Goal: Task Accomplishment & Management: Manage account settings

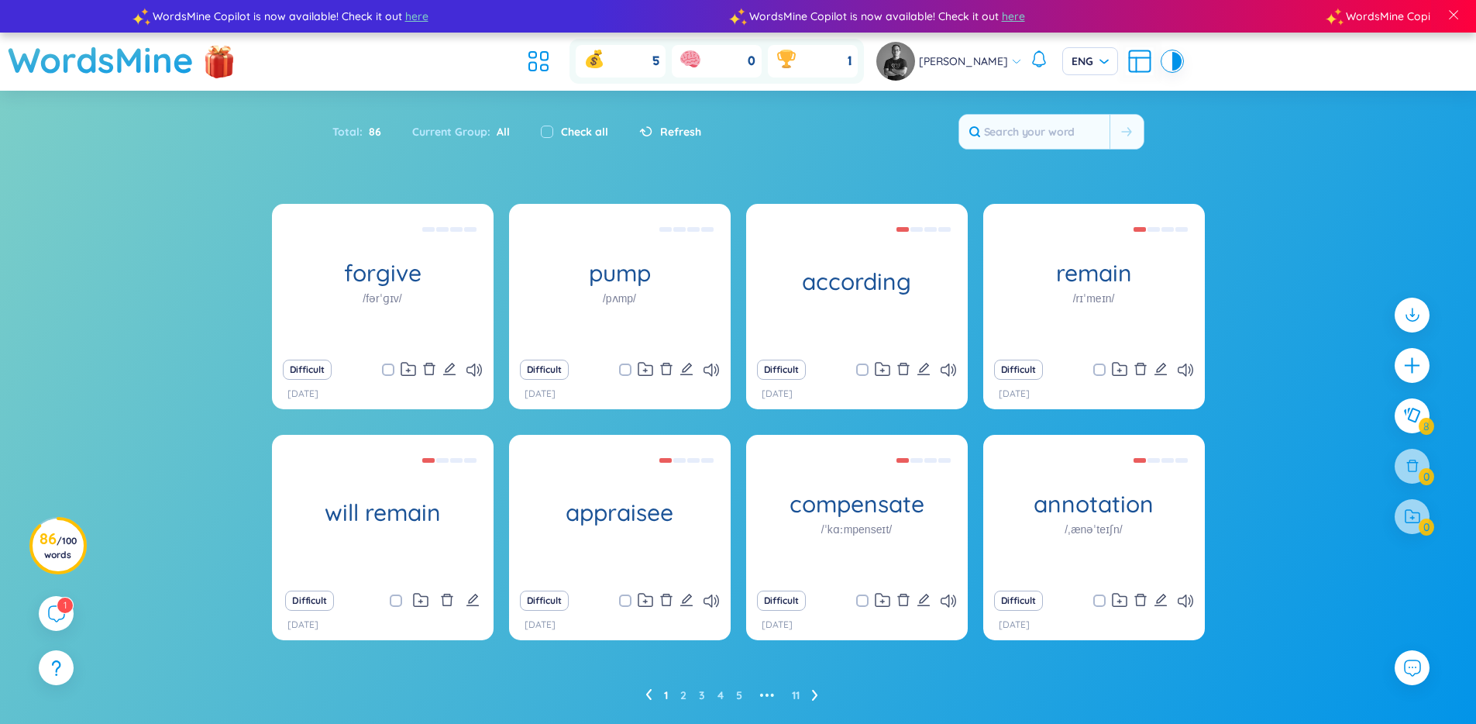
click at [683, 695] on link "2" at bounding box center [683, 694] width 6 height 23
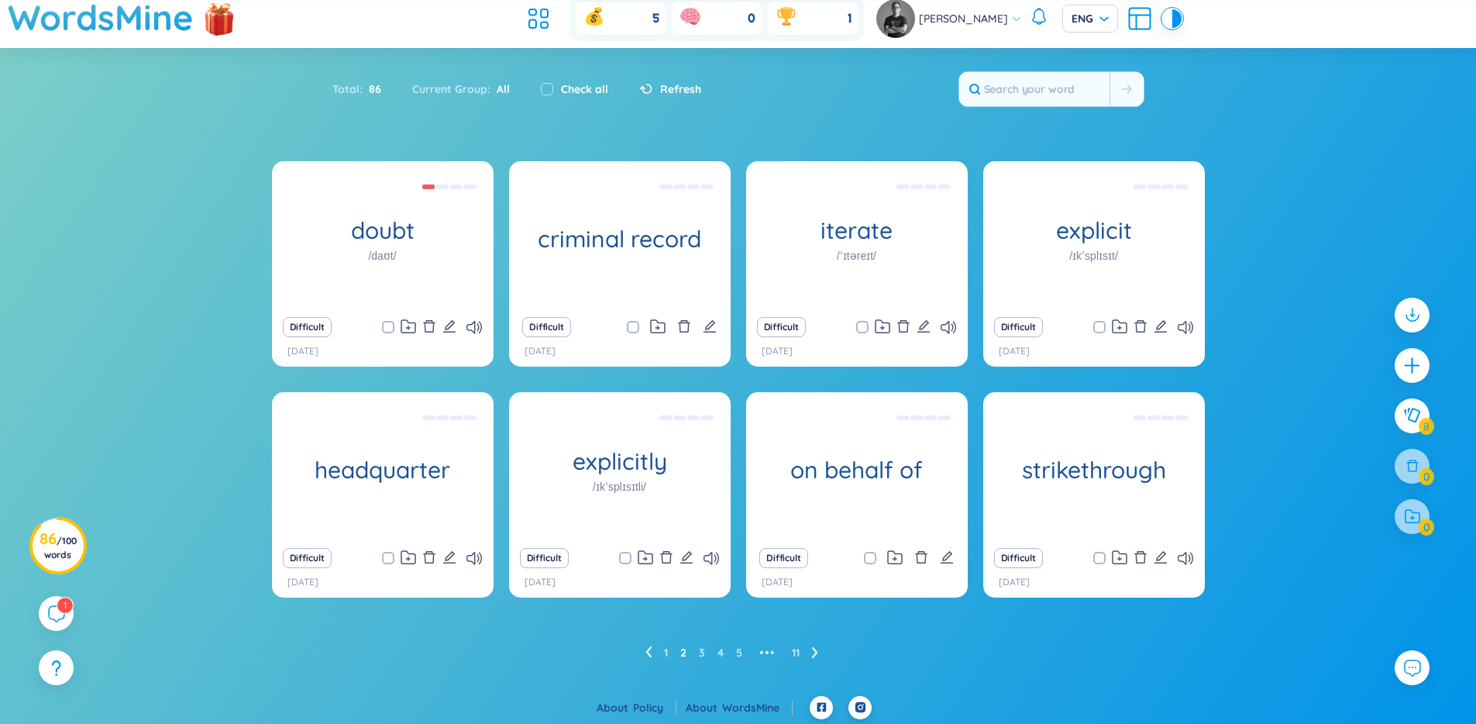
scroll to position [45, 0]
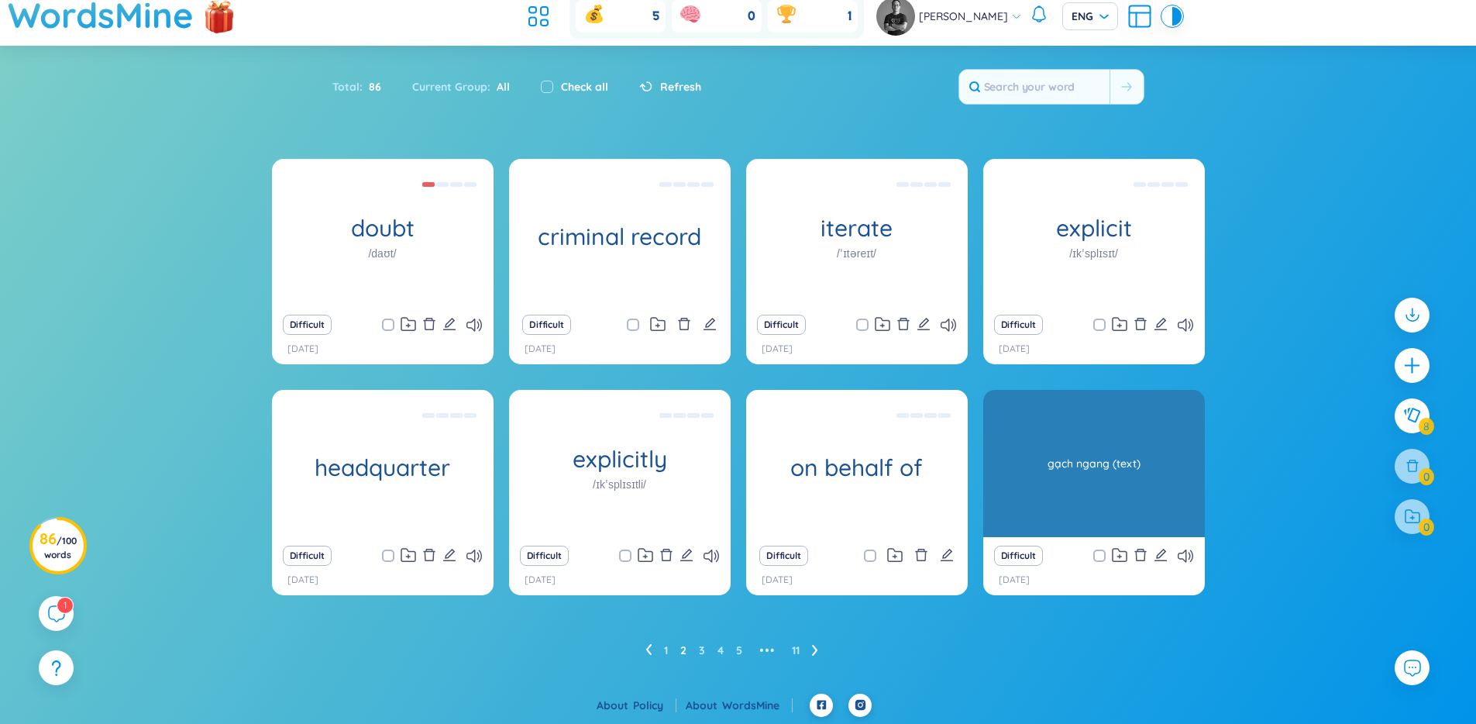
click at [1148, 453] on div "gạch ngang (text)" at bounding box center [1094, 463] width 206 height 139
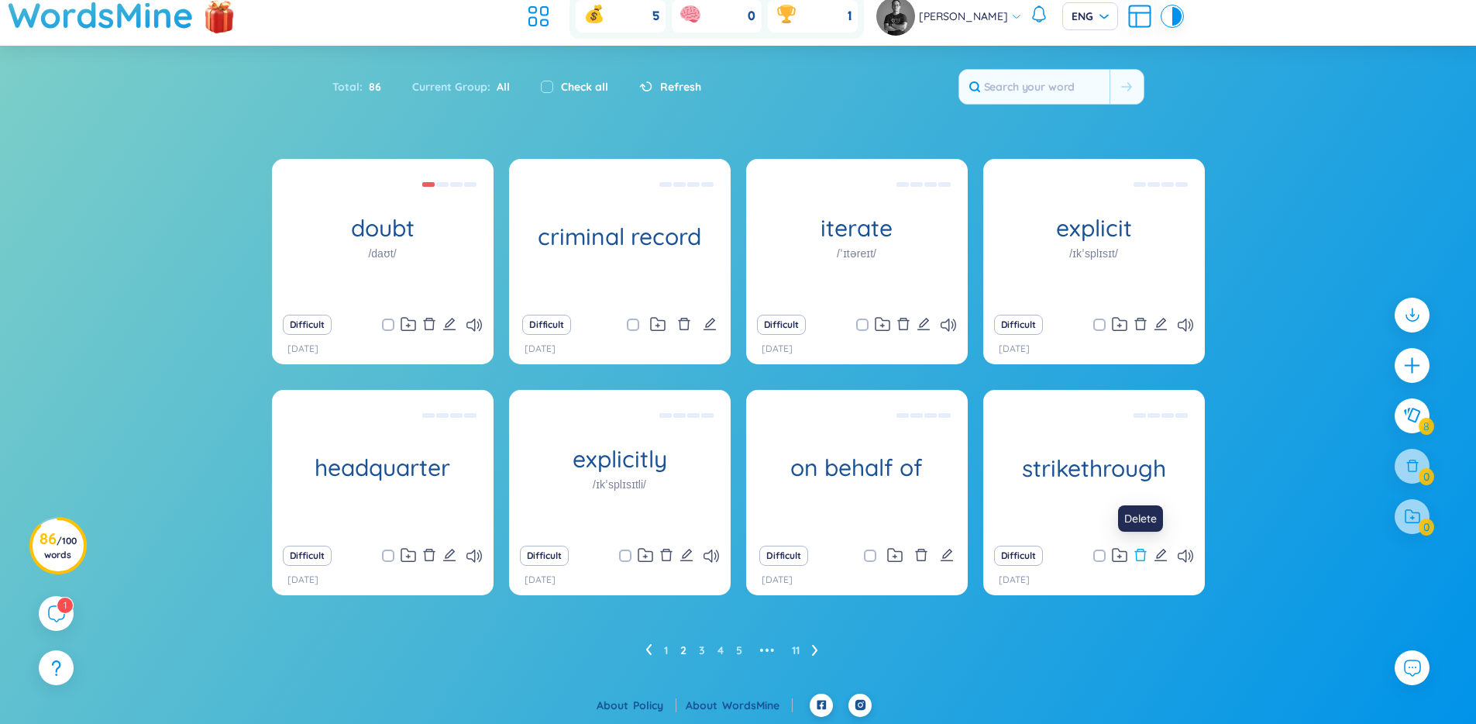
click at [1140, 552] on icon "delete" at bounding box center [1141, 555] width 14 height 14
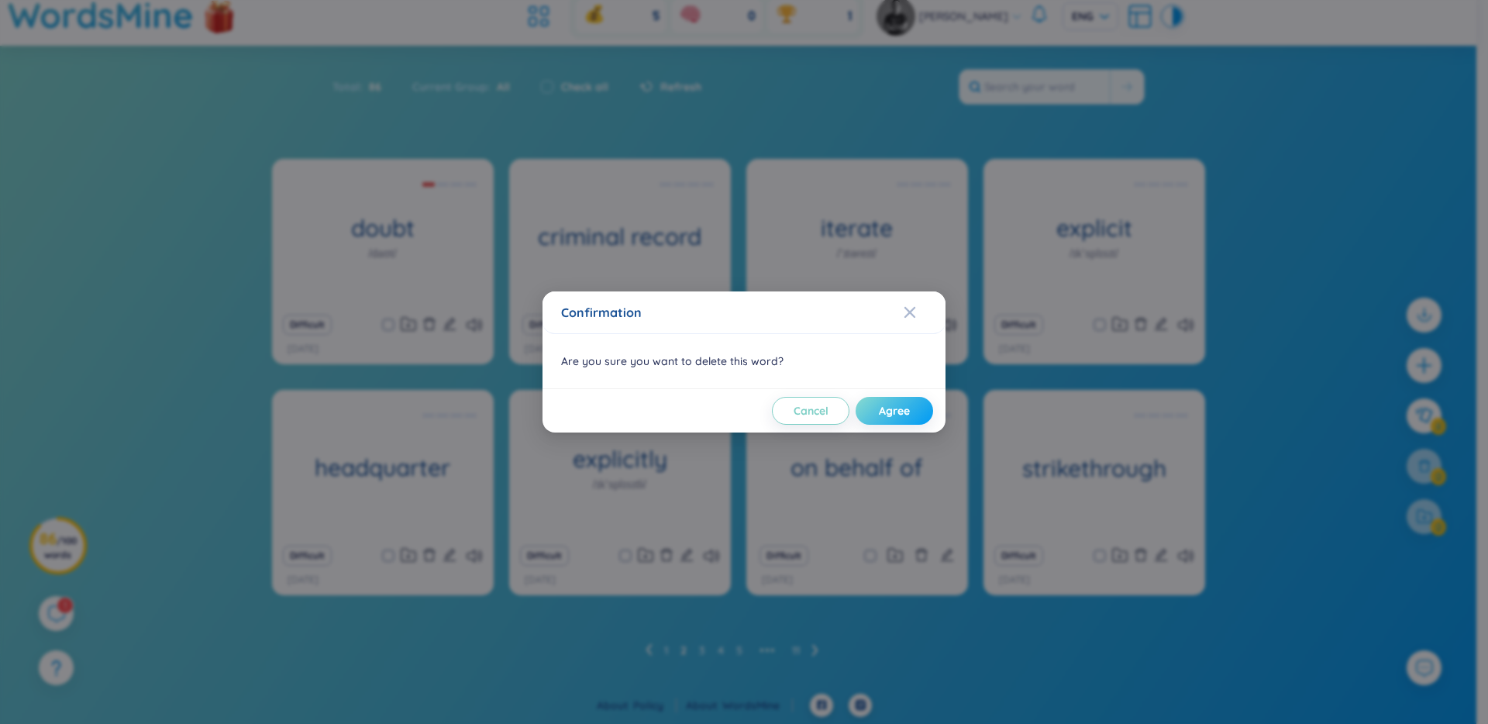
click at [890, 404] on span "Agree" at bounding box center [894, 410] width 31 height 15
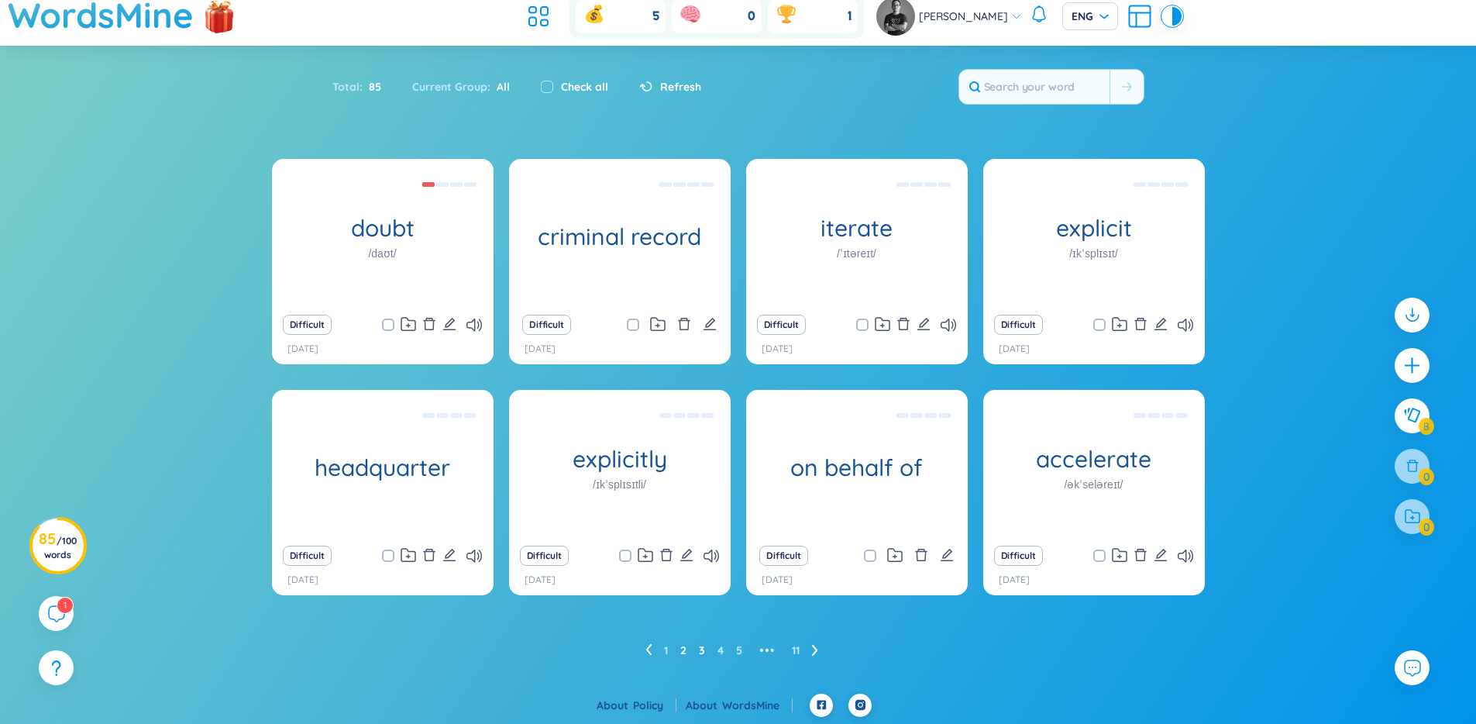
click at [699, 650] on link "3" at bounding box center [702, 649] width 6 height 23
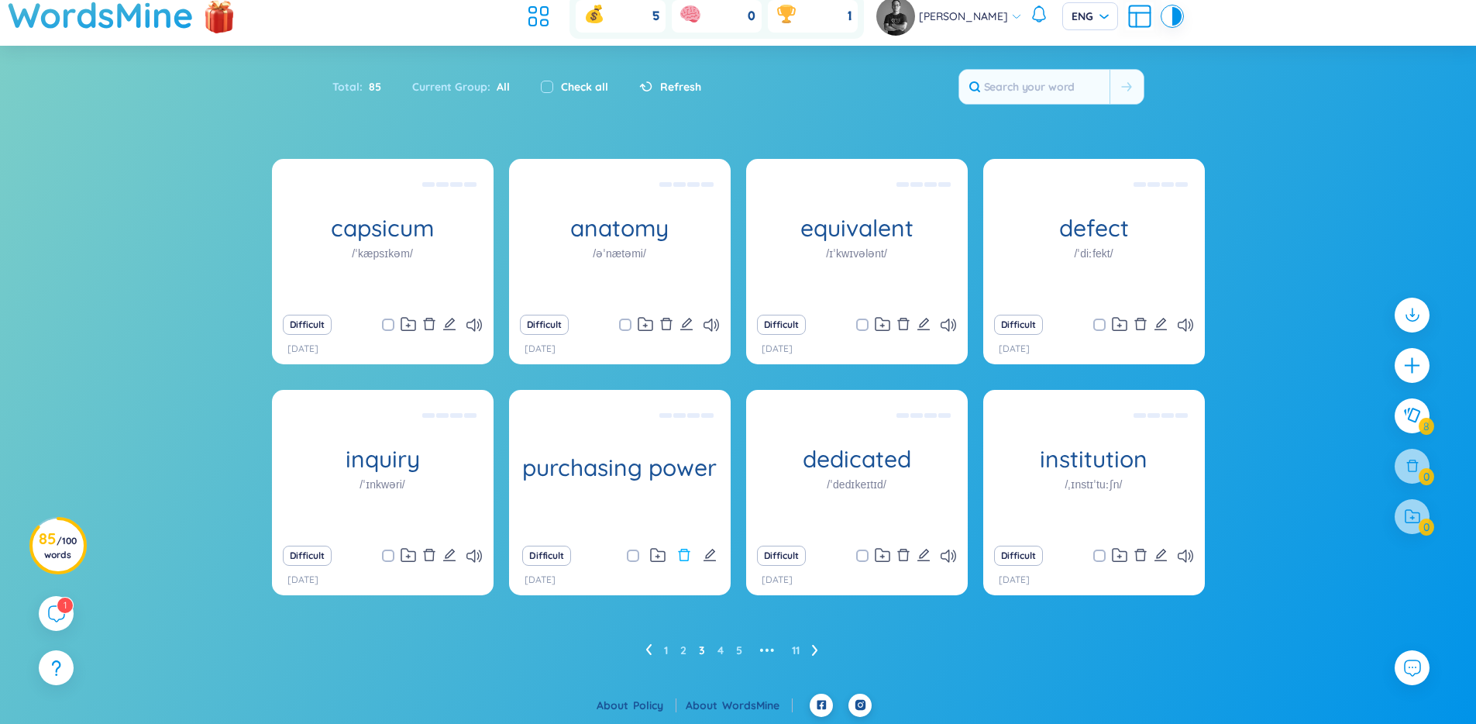
click at [678, 559] on icon "delete" at bounding box center [684, 555] width 14 height 14
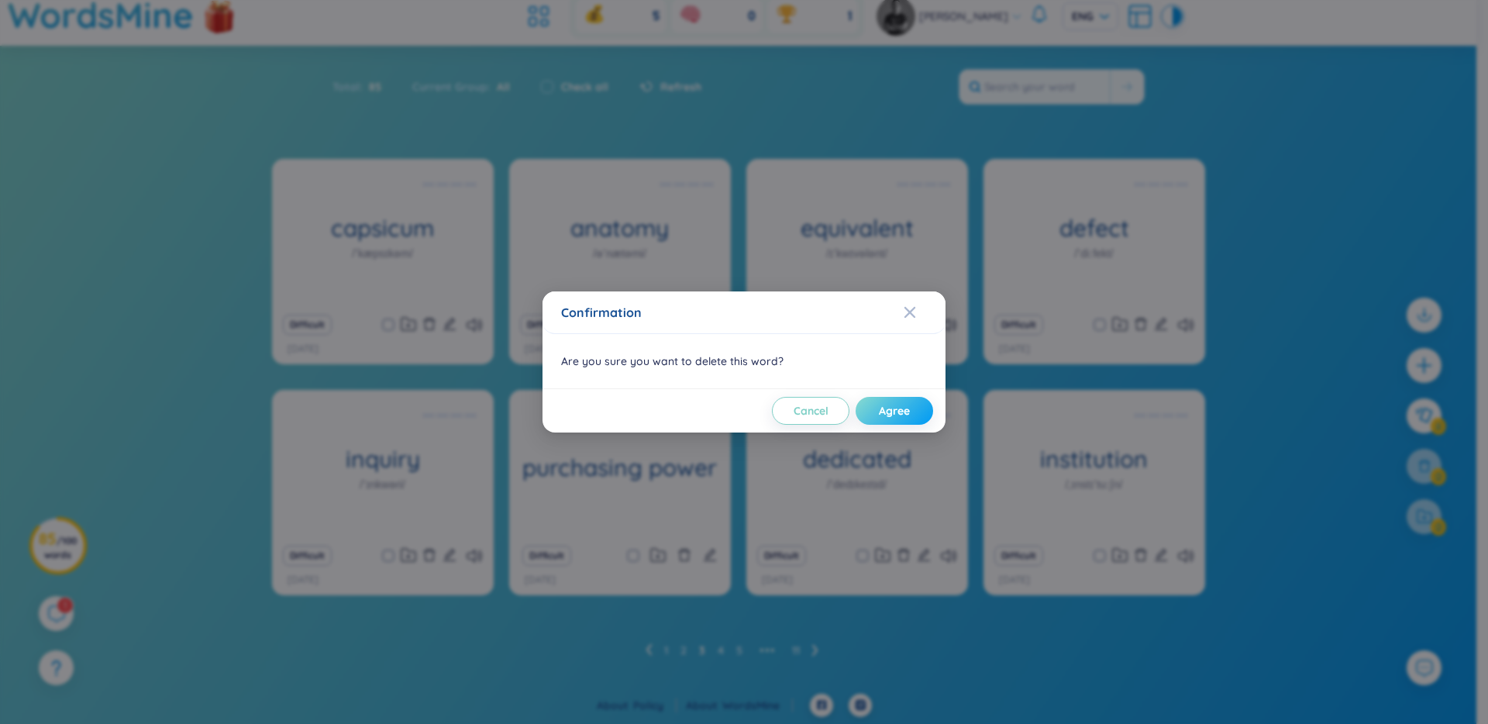
click at [880, 409] on span "Agree" at bounding box center [894, 410] width 31 height 15
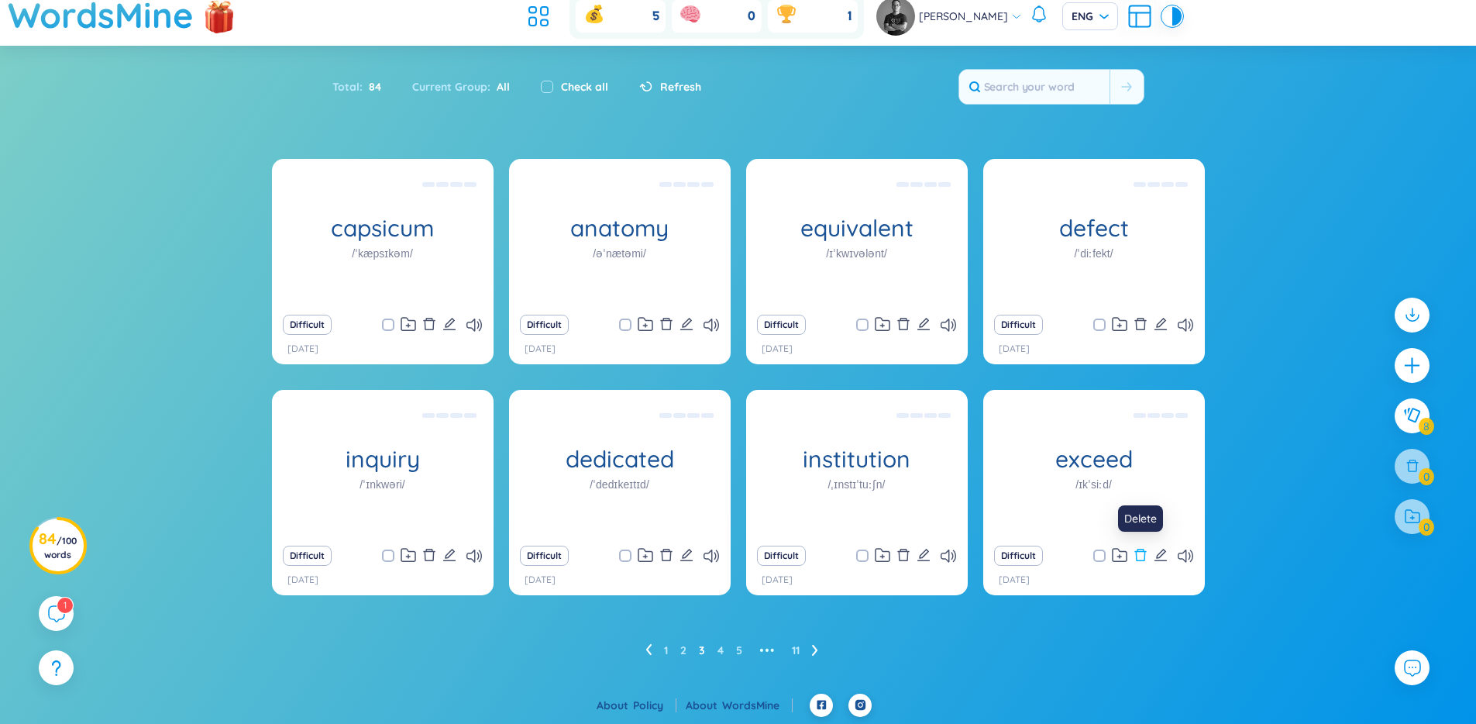
click at [1144, 558] on icon "delete" at bounding box center [1140, 555] width 12 height 12
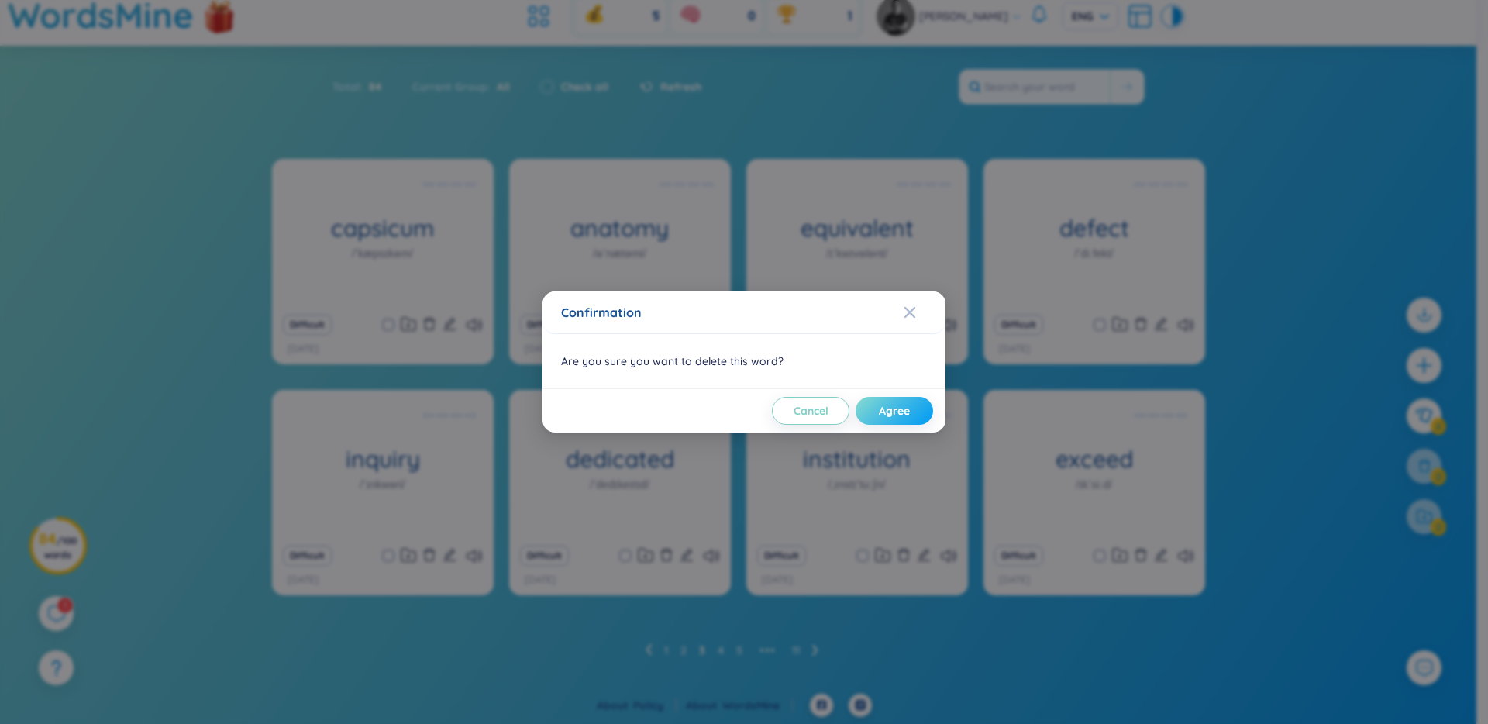
click at [907, 414] on span "Agree" at bounding box center [894, 410] width 31 height 15
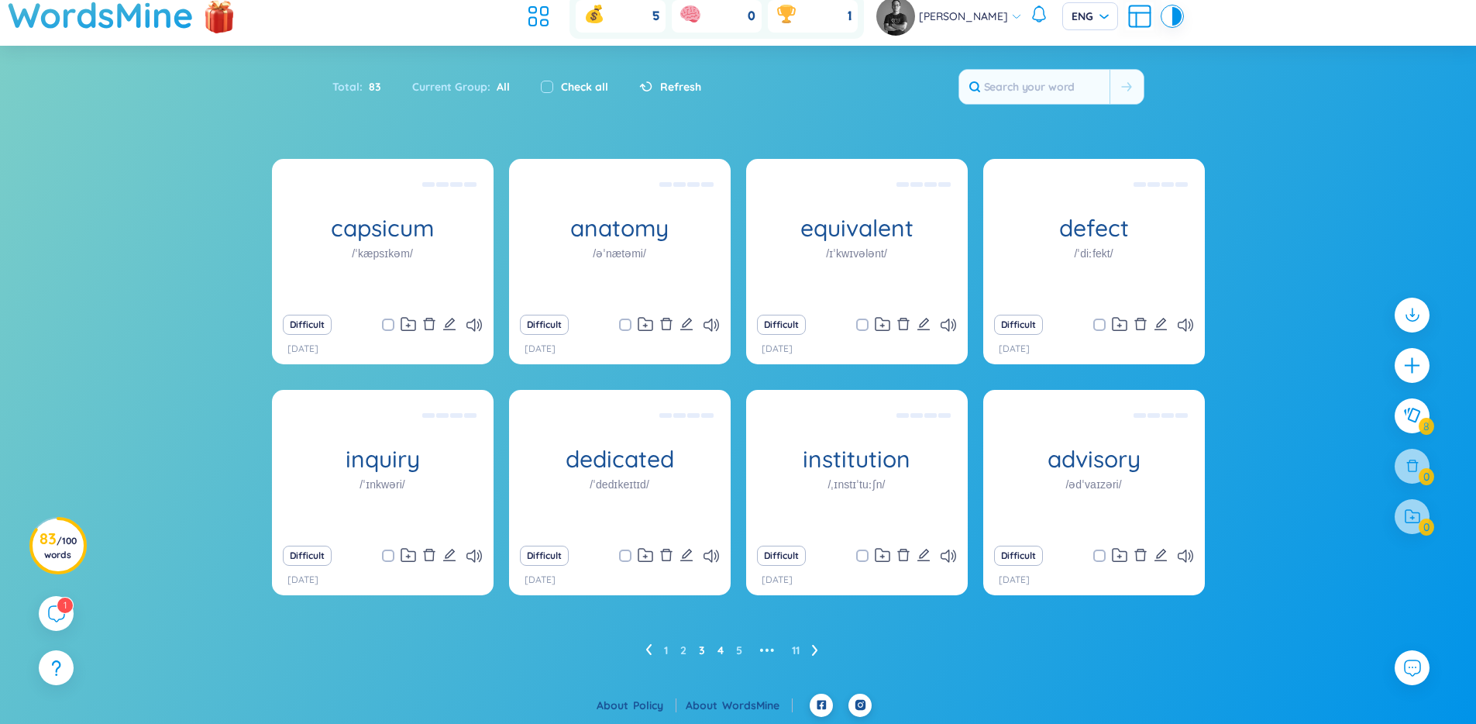
click at [716, 655] on ul "1 2 3 4 5 ••• 11" at bounding box center [737, 650] width 185 height 25
click at [718, 655] on link "4" at bounding box center [721, 649] width 6 height 23
click at [1138, 554] on icon "delete" at bounding box center [1141, 555] width 14 height 14
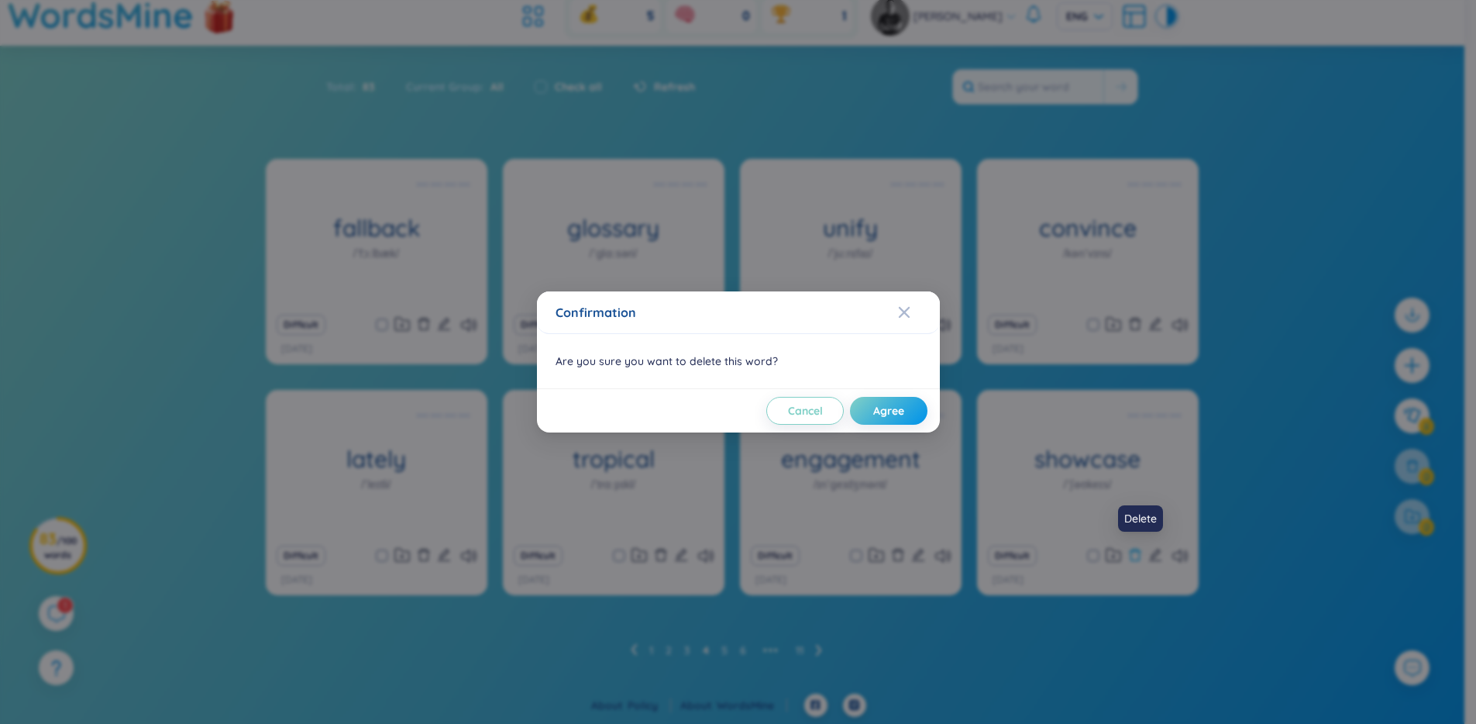
click at [1138, 554] on div "Confirmation Are you sure you want to delete this word? Cancel Agree" at bounding box center [738, 362] width 1476 height 724
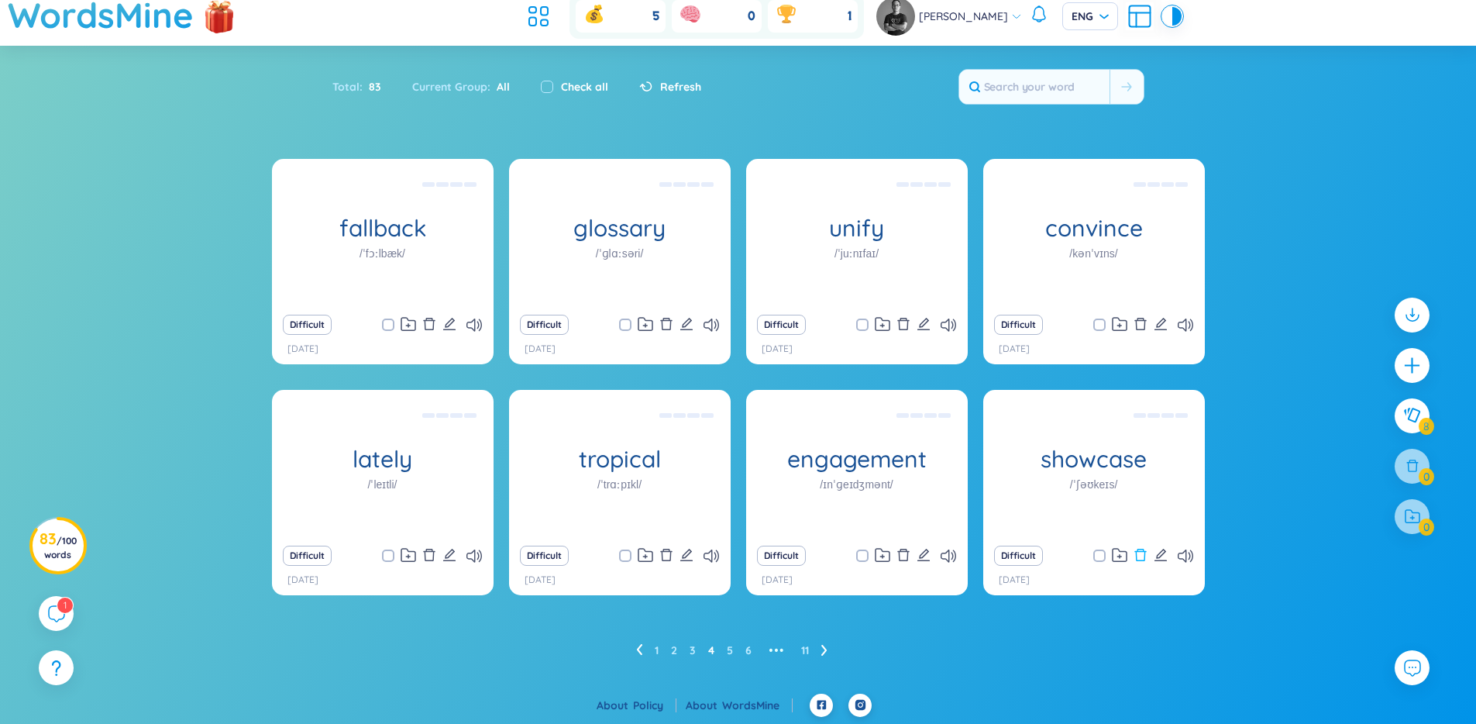
click at [1147, 554] on icon "delete" at bounding box center [1141, 555] width 14 height 14
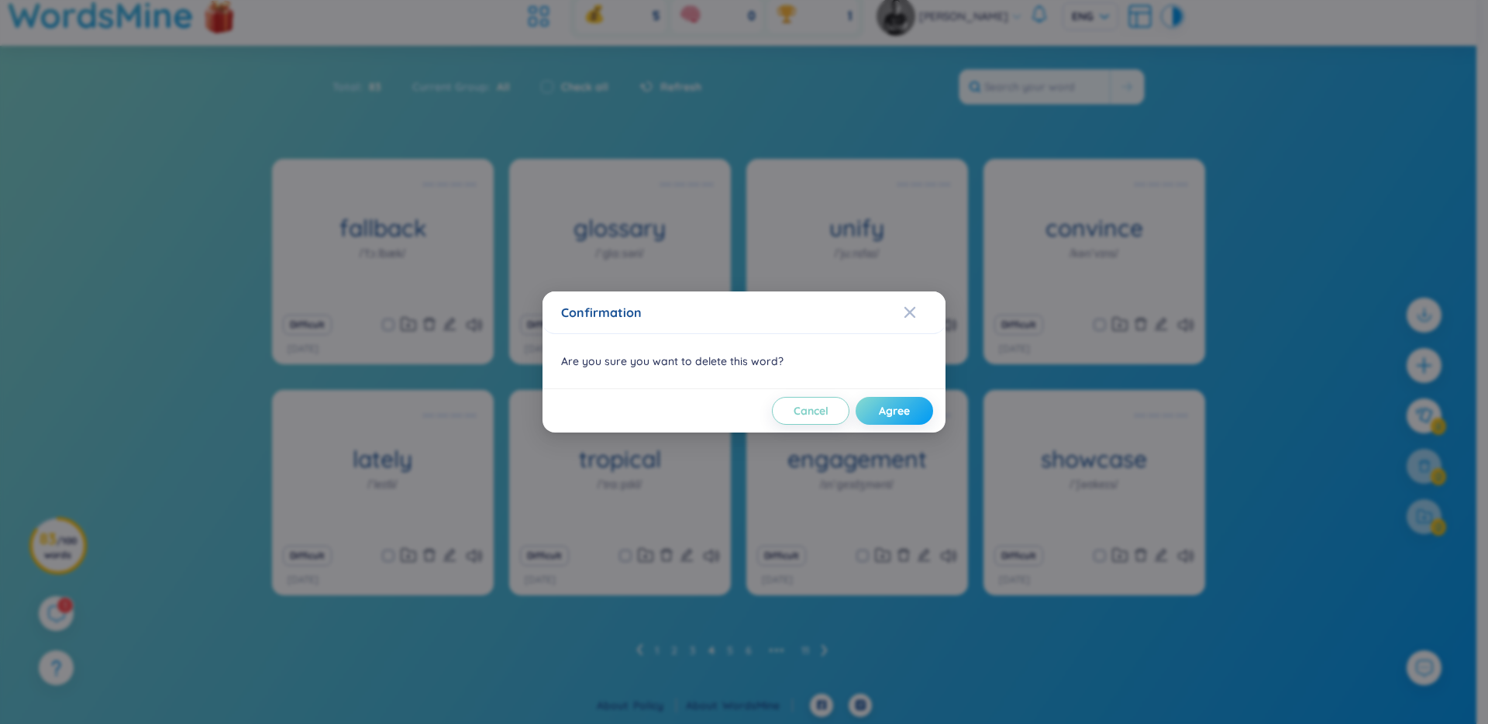
click at [865, 414] on button "Agree" at bounding box center [893, 411] width 77 height 28
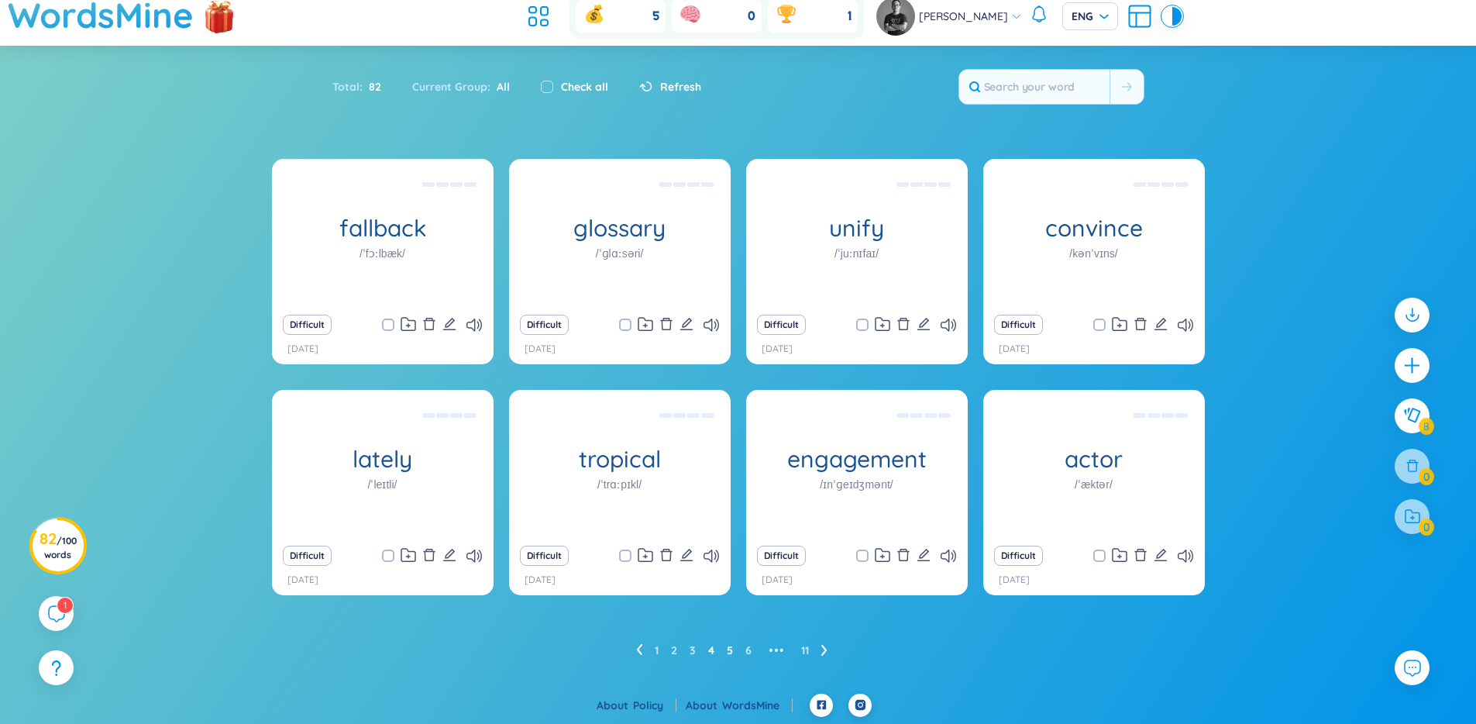
click at [731, 651] on link "5" at bounding box center [730, 649] width 6 height 23
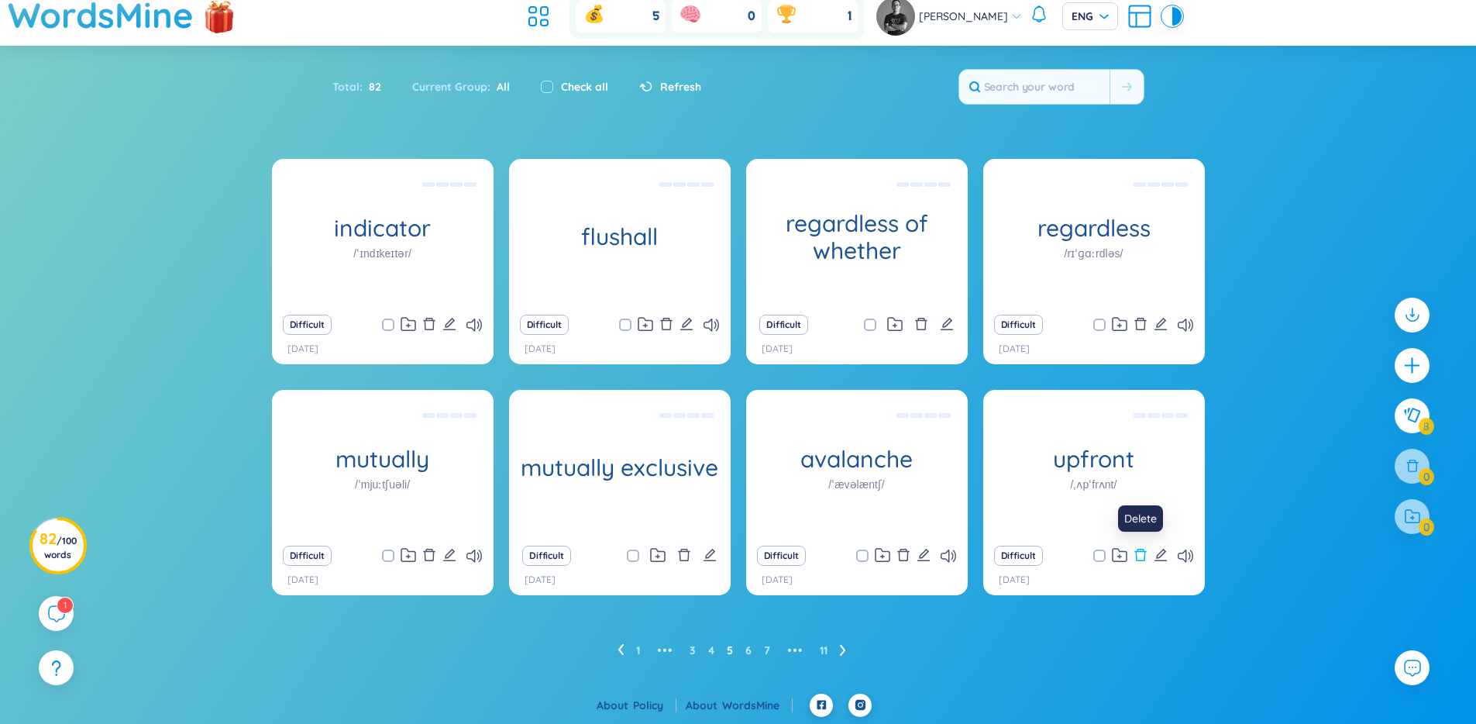
click at [1144, 552] on icon "delete" at bounding box center [1140, 555] width 12 height 12
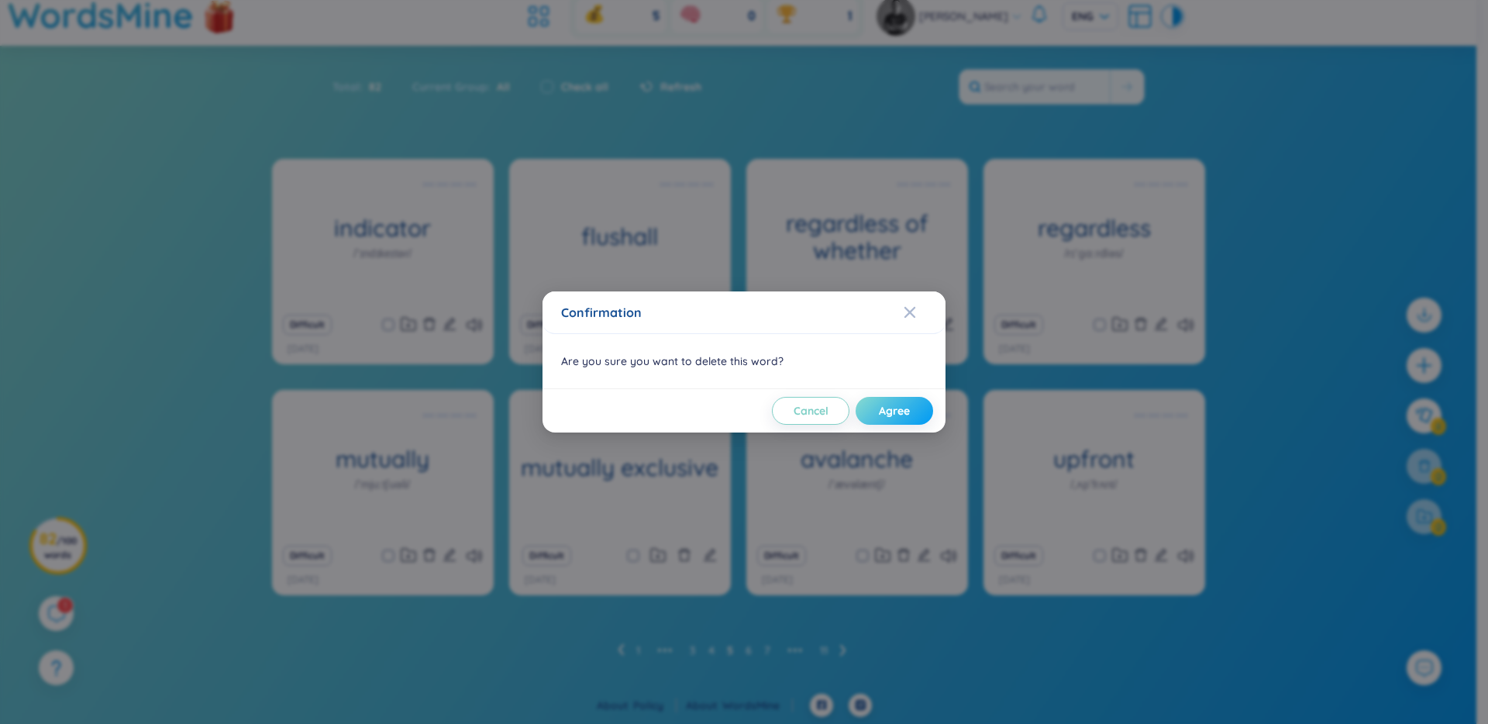
click at [903, 414] on span "Agree" at bounding box center [894, 410] width 31 height 15
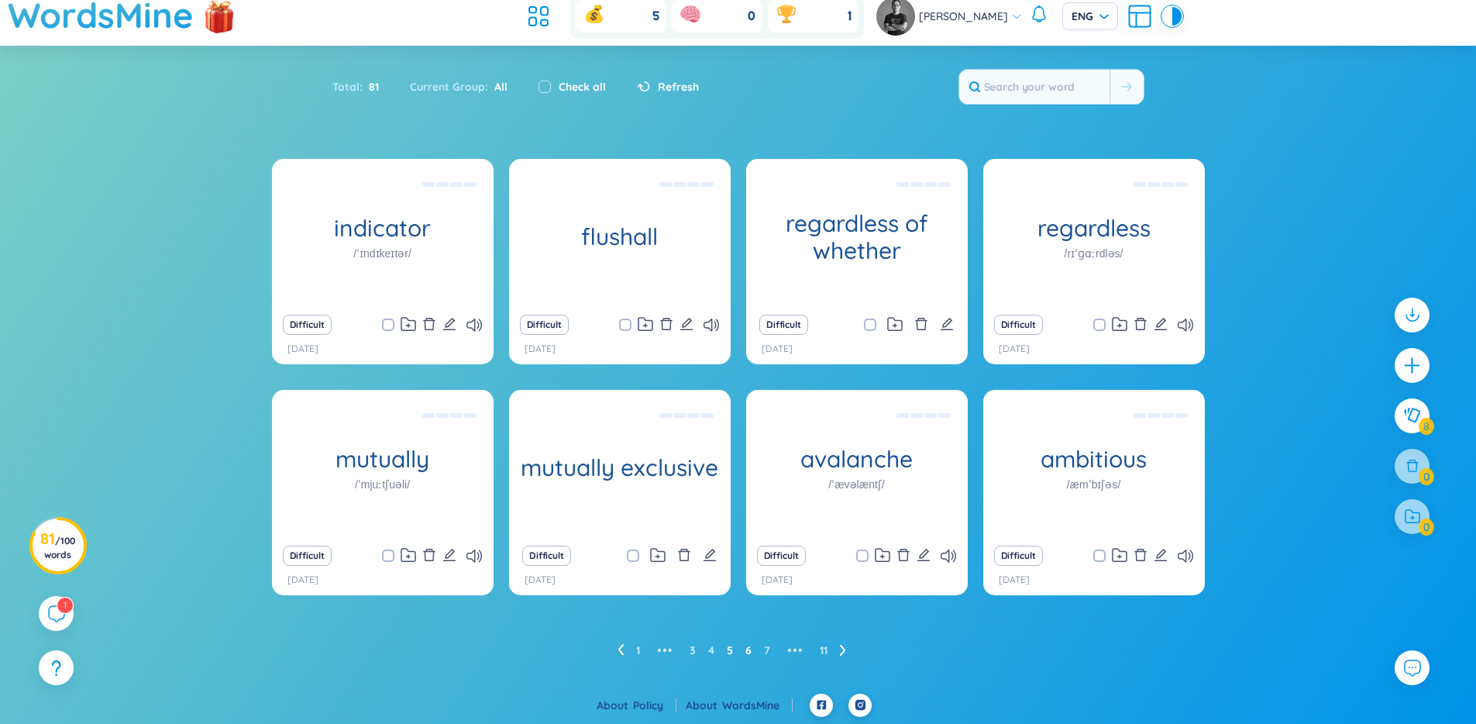
click at [747, 649] on link "6" at bounding box center [748, 649] width 6 height 23
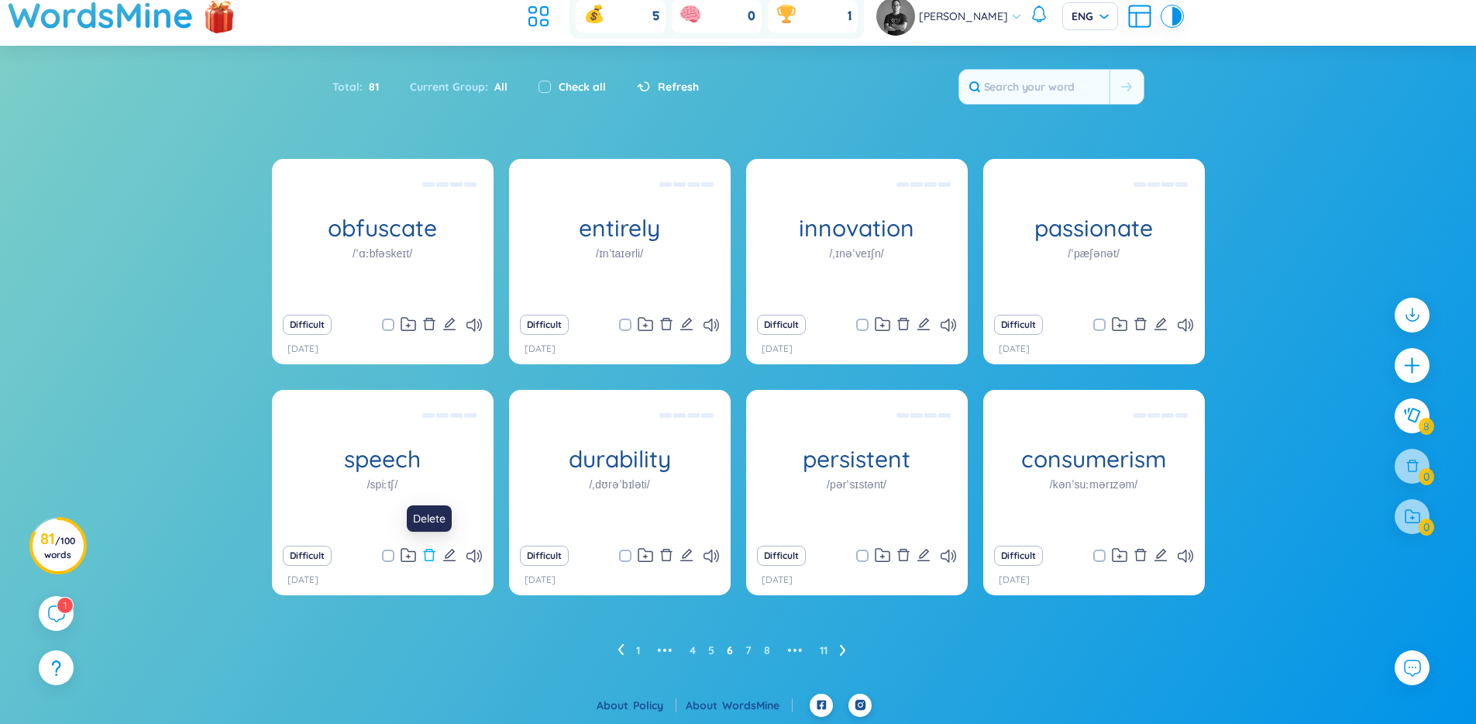
click at [429, 552] on icon "delete" at bounding box center [429, 555] width 14 height 14
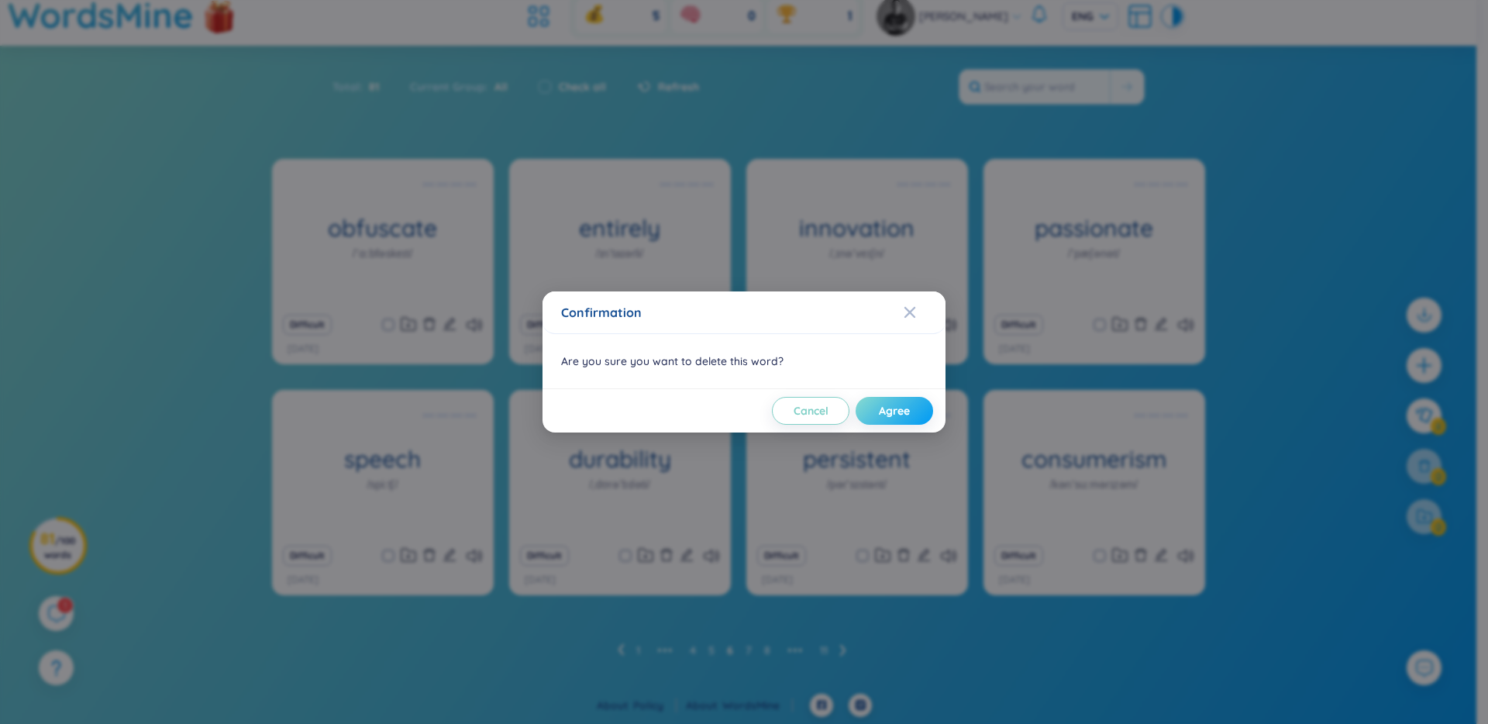
click at [876, 404] on button "Agree" at bounding box center [893, 411] width 77 height 28
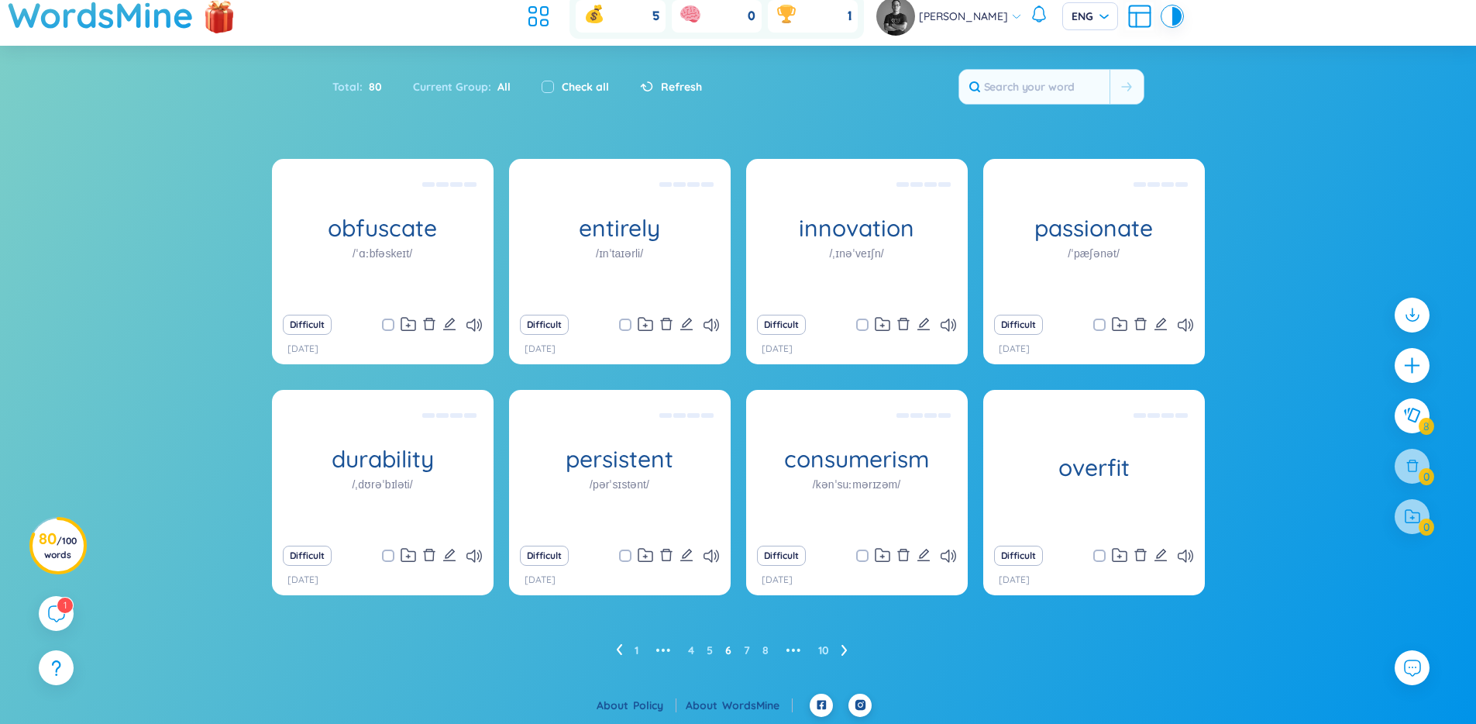
drag, startPoint x: 1258, startPoint y: 398, endPoint x: 1262, endPoint y: 425, distance: 26.6
click at [1258, 398] on div "obfuscate /ˈɑːbfəskeɪt/ làm lu mờ, làm khó hiểu, làm bối rối, làm hoang mang Di…" at bounding box center [738, 426] width 1476 height 535
click at [1137, 555] on icon "delete" at bounding box center [1141, 555] width 14 height 14
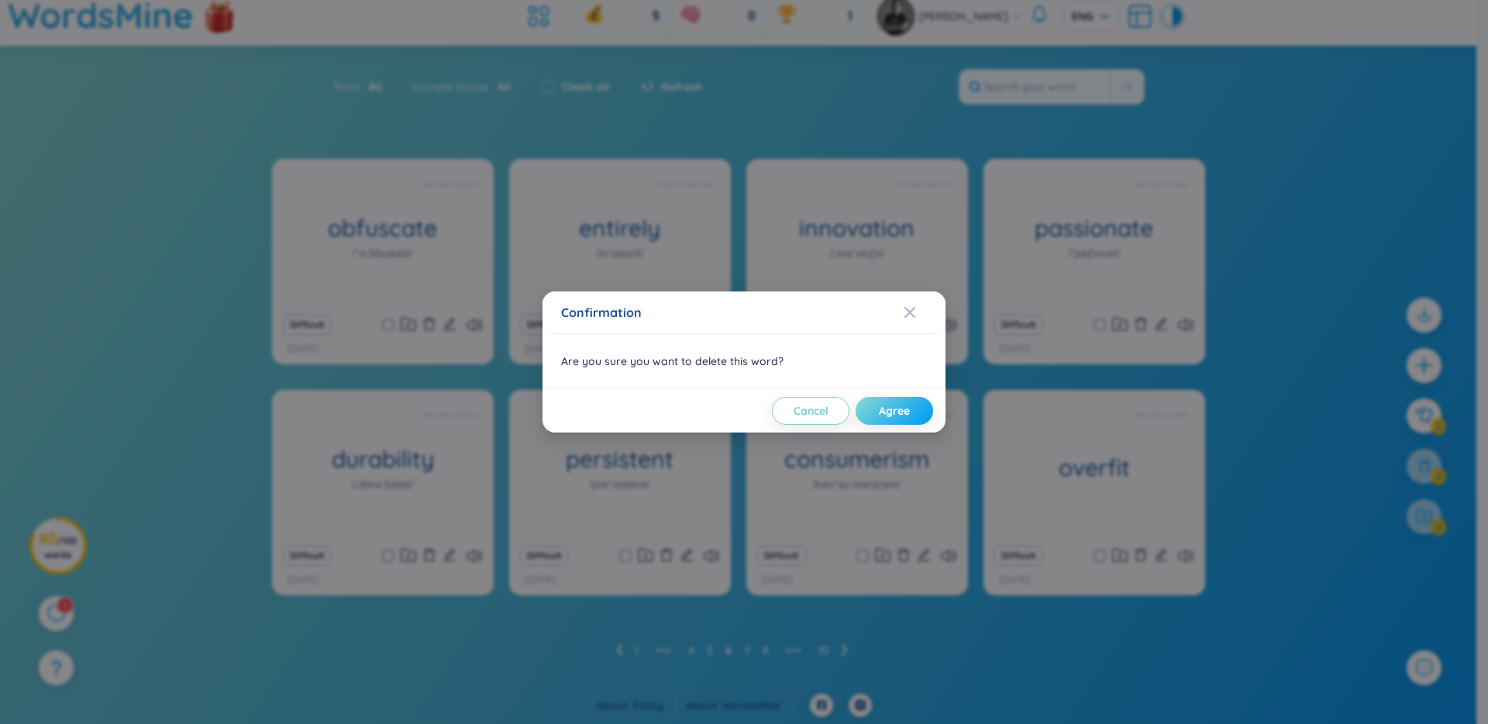
click at [888, 422] on button "Agree" at bounding box center [893, 411] width 77 height 28
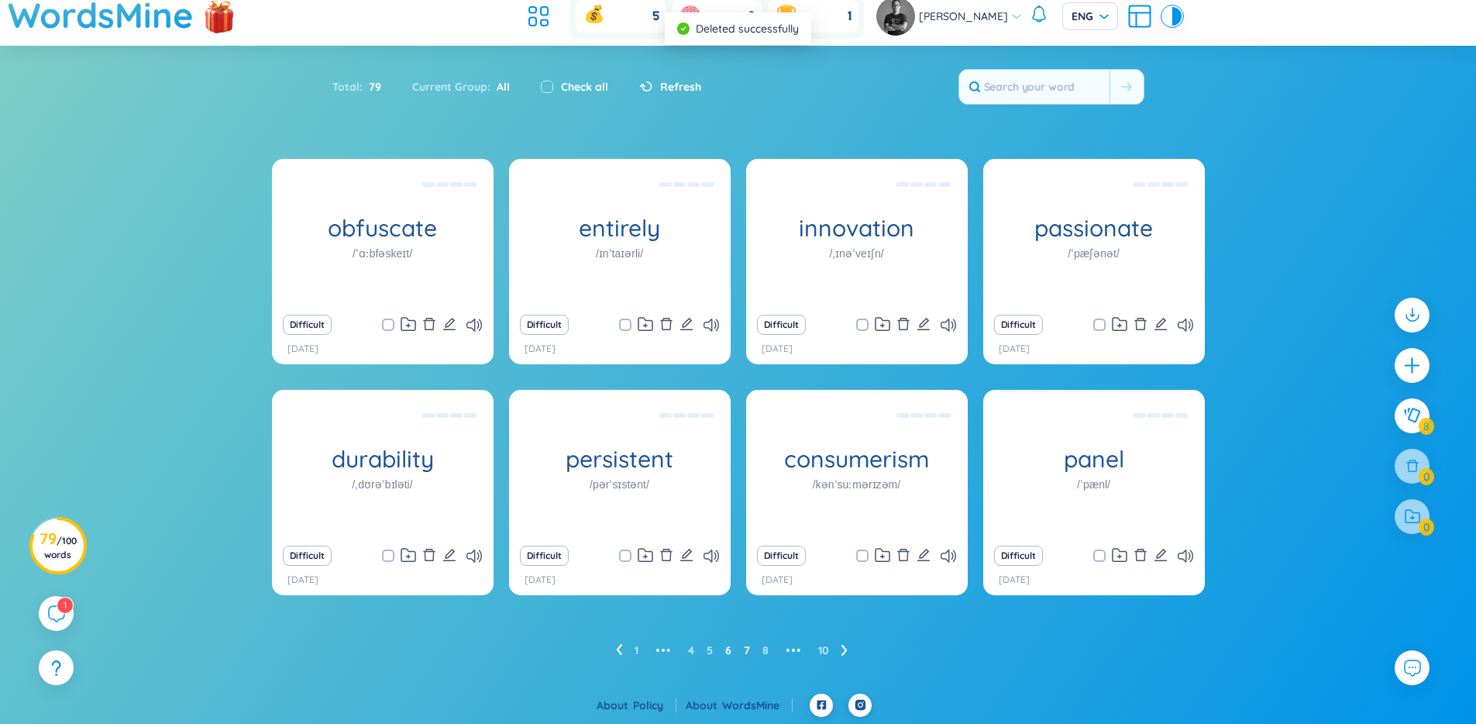
click at [748, 648] on link "7" at bounding box center [747, 649] width 6 height 23
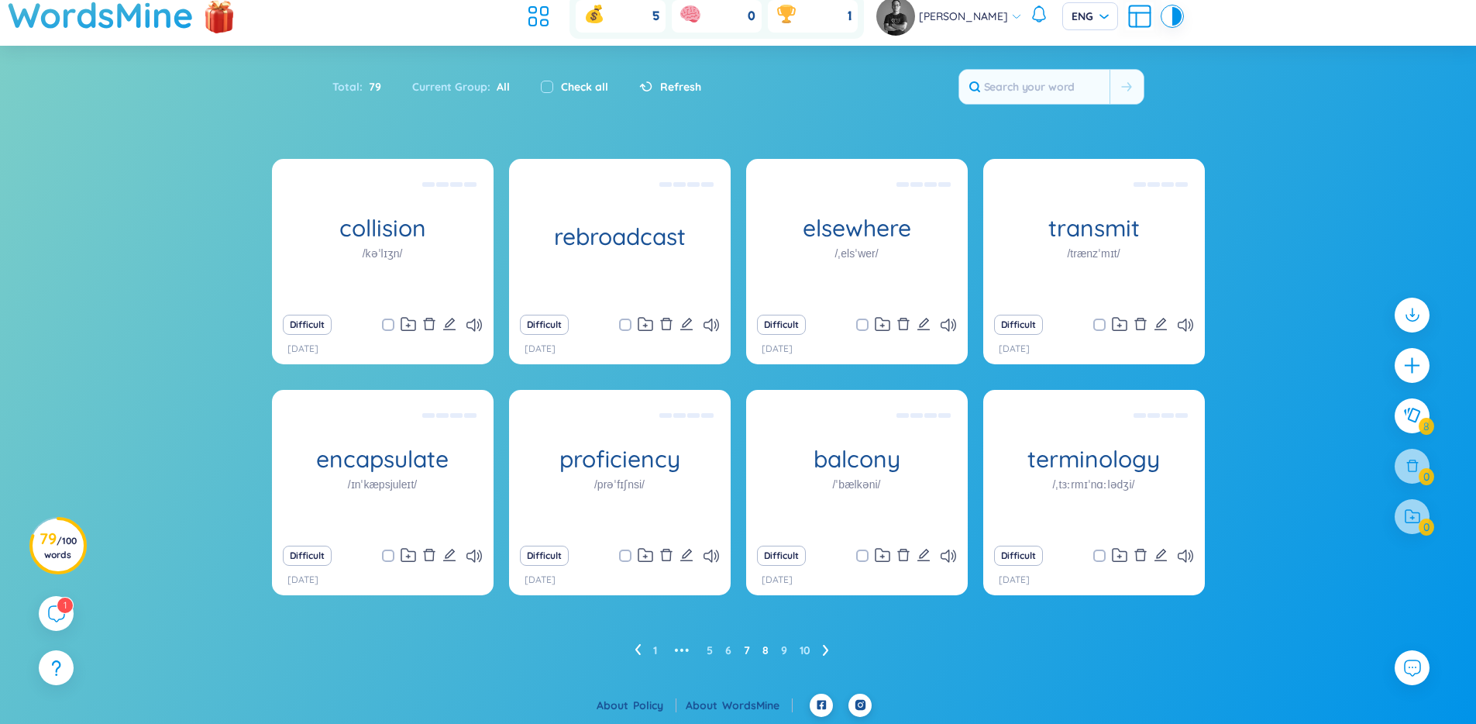
click at [766, 649] on link "8" at bounding box center [765, 649] width 6 height 23
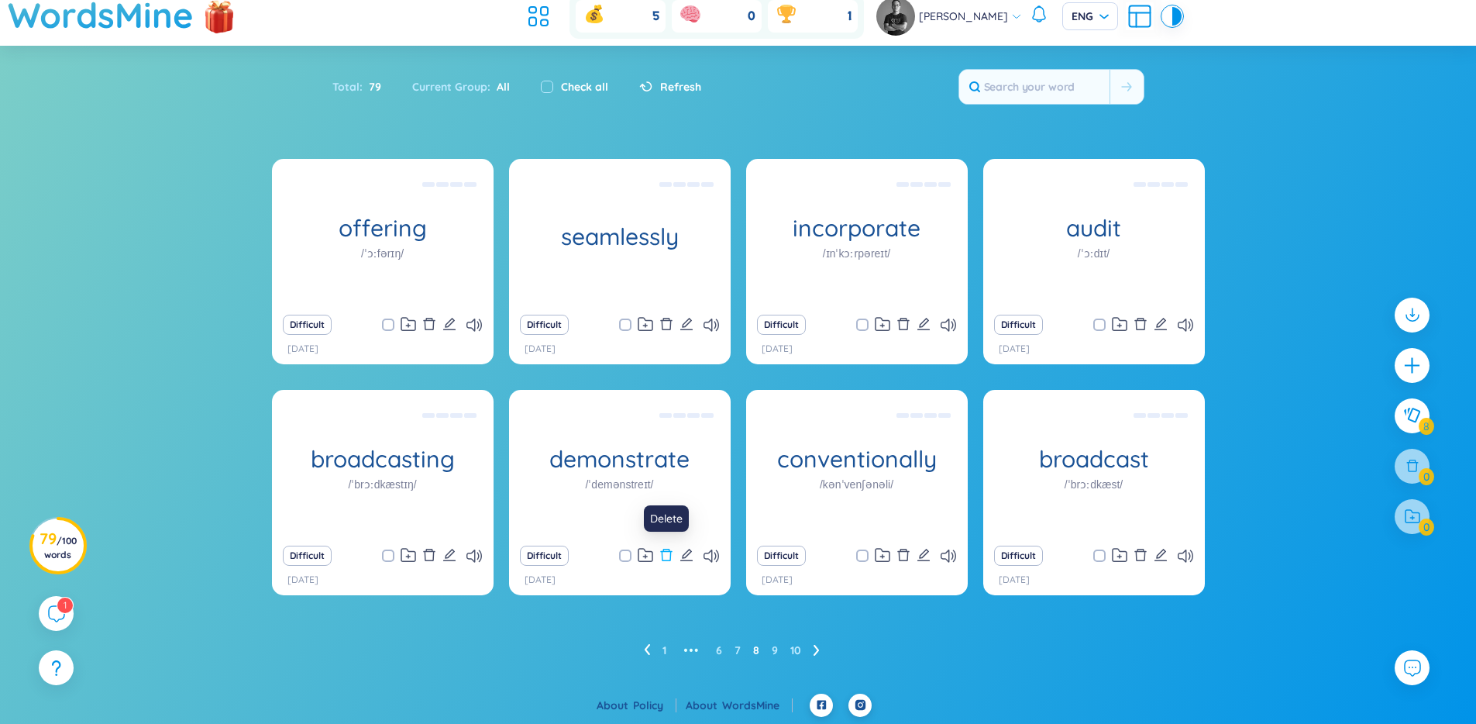
click at [666, 554] on icon "delete" at bounding box center [666, 555] width 14 height 14
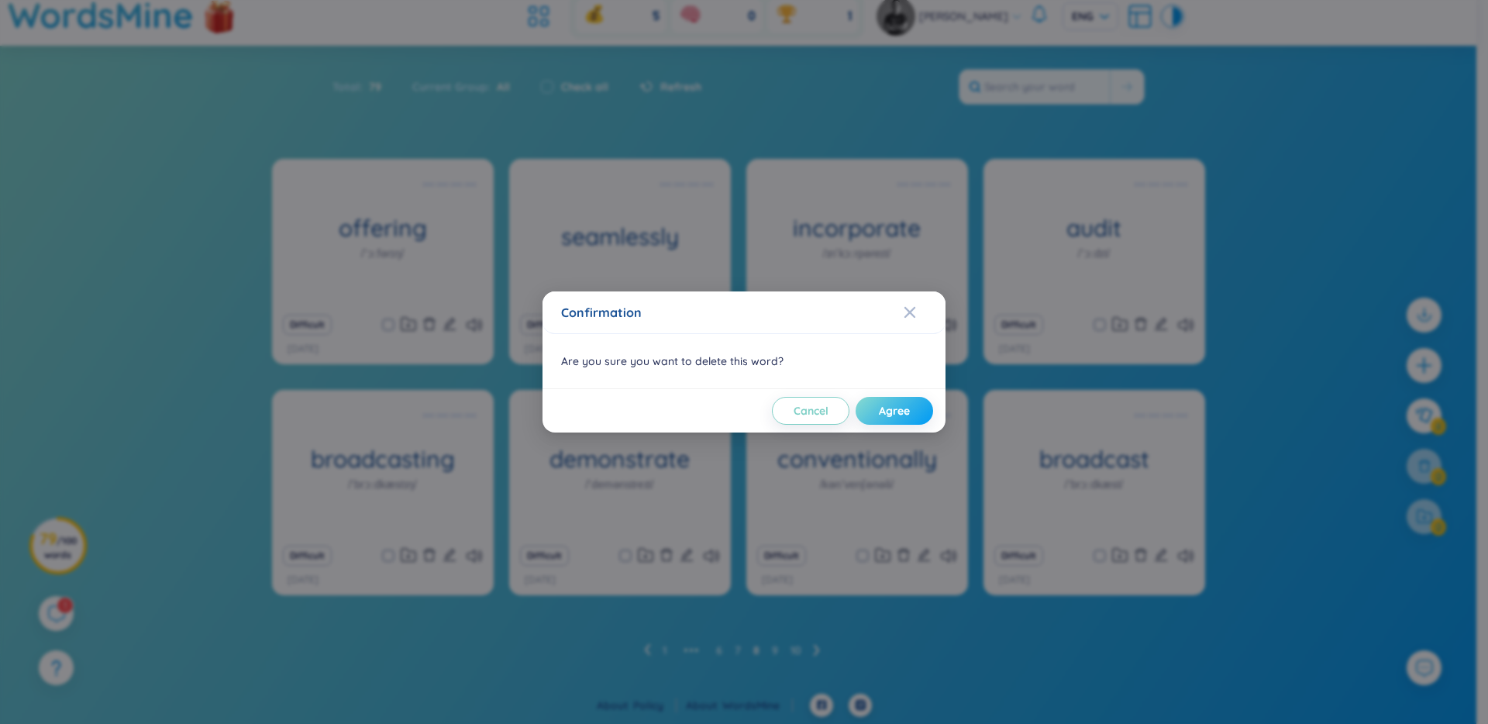
click at [903, 406] on span "Agree" at bounding box center [894, 410] width 31 height 15
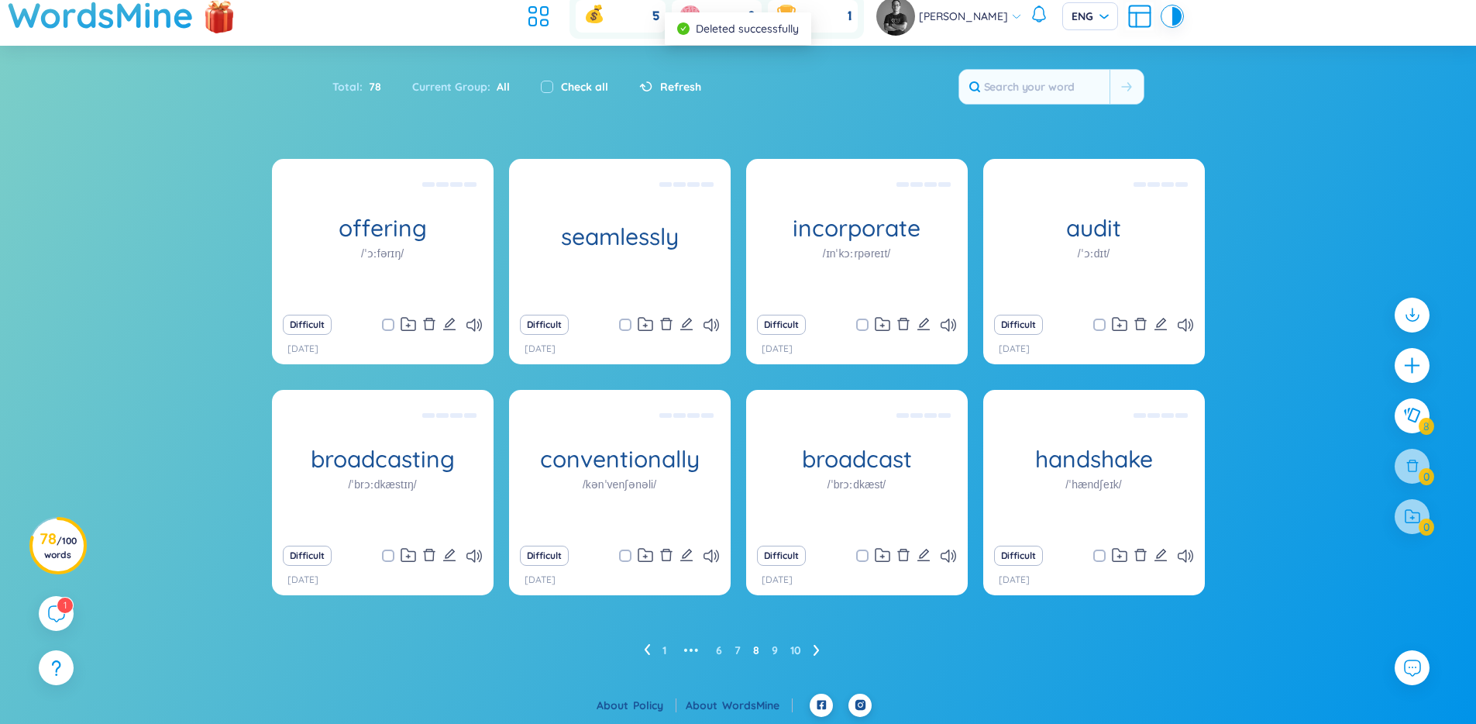
click at [1053, 632] on div "offering /ˈɔːfərɪŋ/ lời đề nghị, sự đề nghị, lời gọi Difficult [DATE] seamlessl…" at bounding box center [738, 411] width 933 height 504
click at [776, 649] on link "9" at bounding box center [775, 649] width 6 height 23
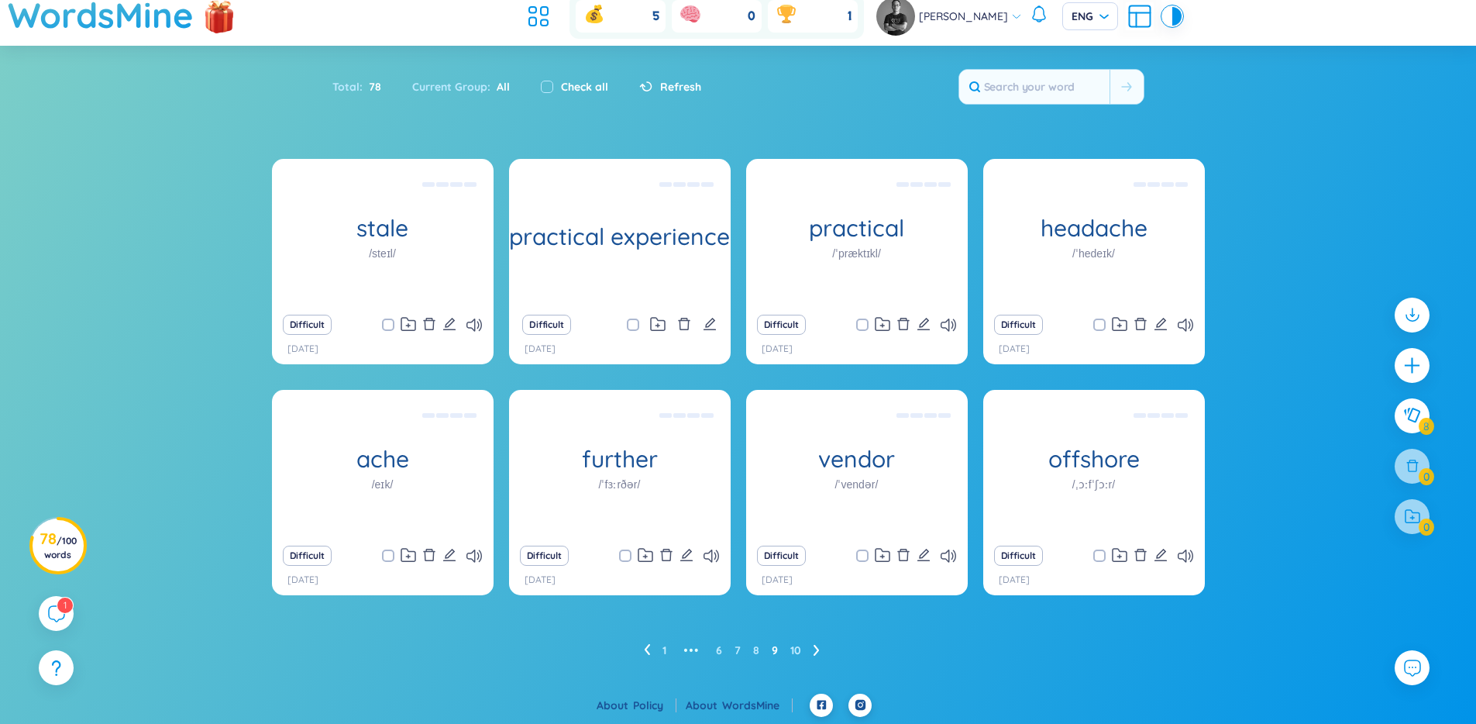
click at [759, 649] on ul "1 ••• 6 7 8 9 10" at bounding box center [738, 650] width 188 height 25
click at [760, 649] on ul "1 ••• 6 7 8 9 10" at bounding box center [738, 650] width 188 height 25
click at [759, 649] on link "8" at bounding box center [756, 649] width 6 height 23
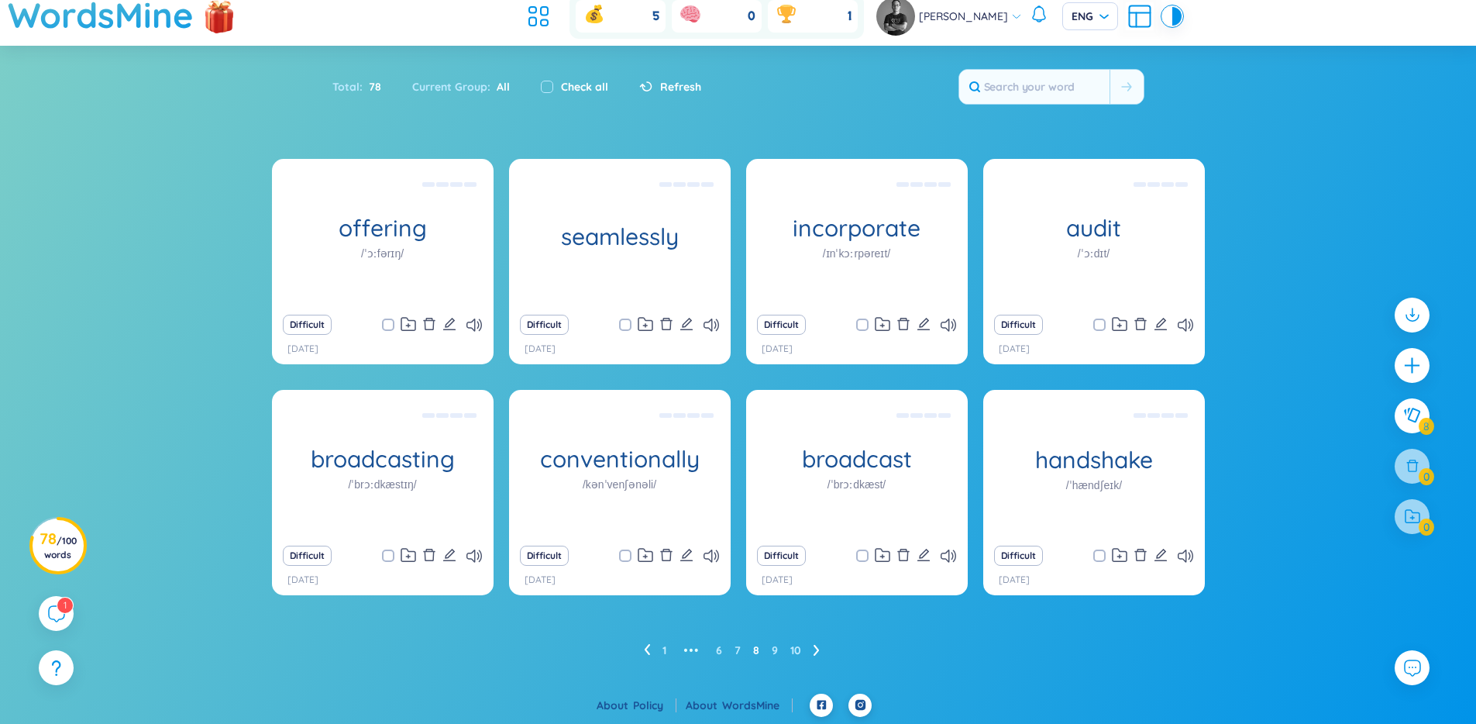
click at [1122, 638] on div "1 ••• 6 7 8 9 10" at bounding box center [738, 650] width 933 height 25
click at [1142, 556] on icon "delete" at bounding box center [1141, 555] width 14 height 14
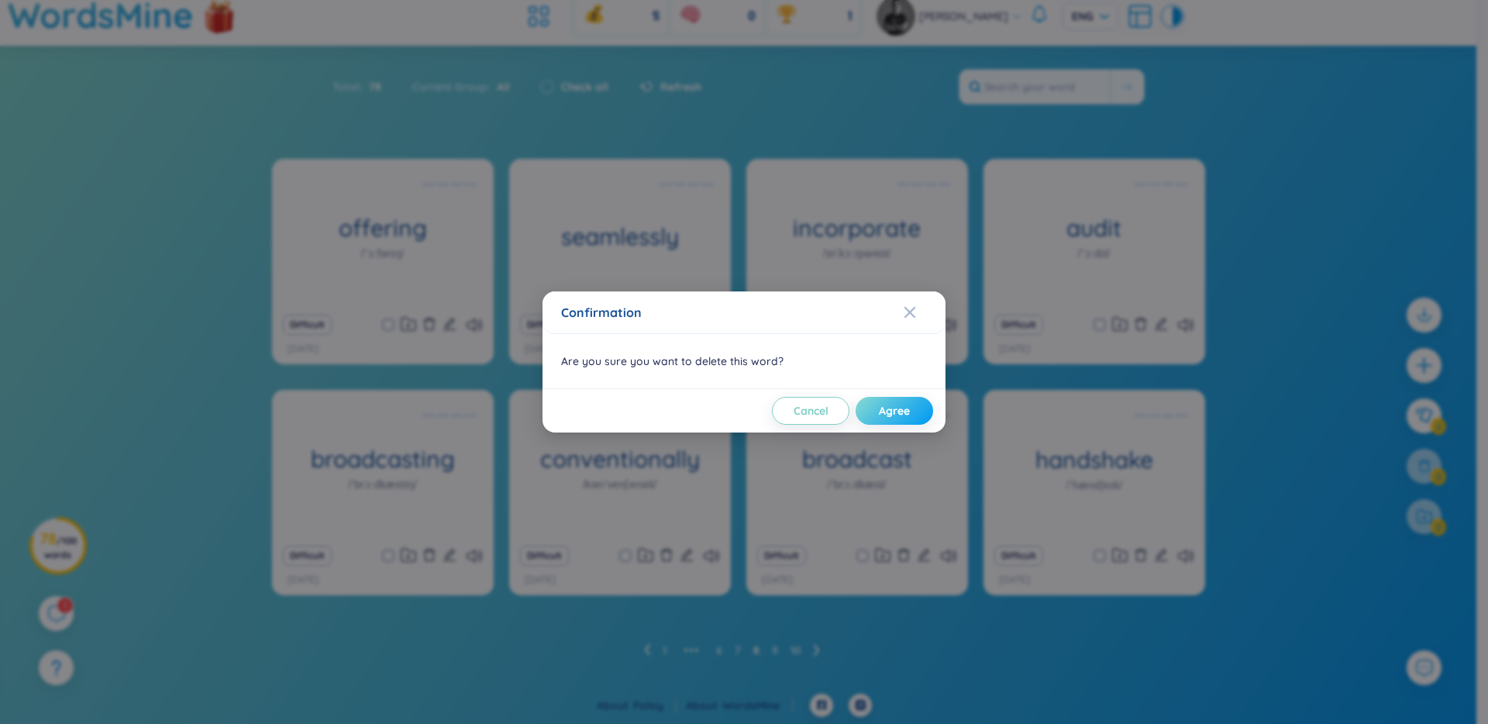
click at [888, 418] on span "Agree" at bounding box center [894, 410] width 31 height 15
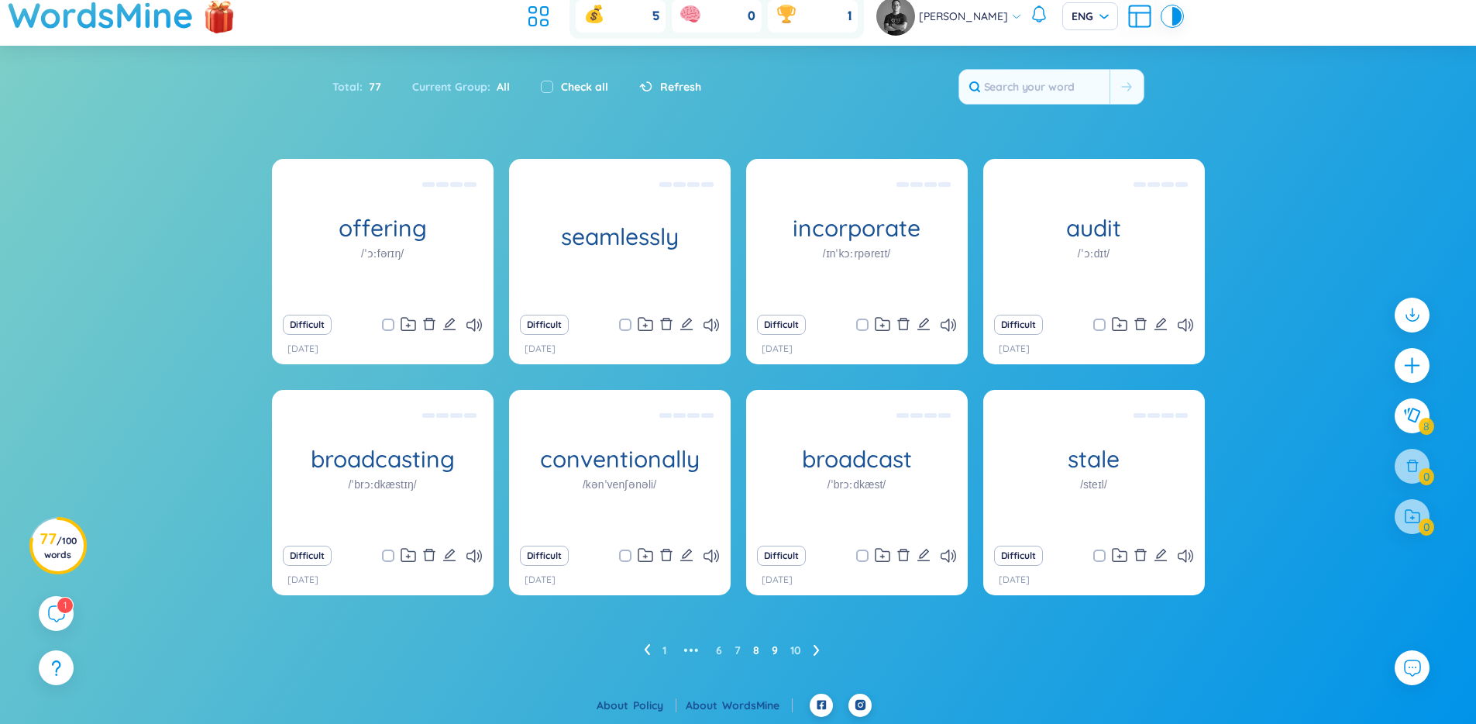
click at [775, 645] on link "9" at bounding box center [775, 649] width 6 height 23
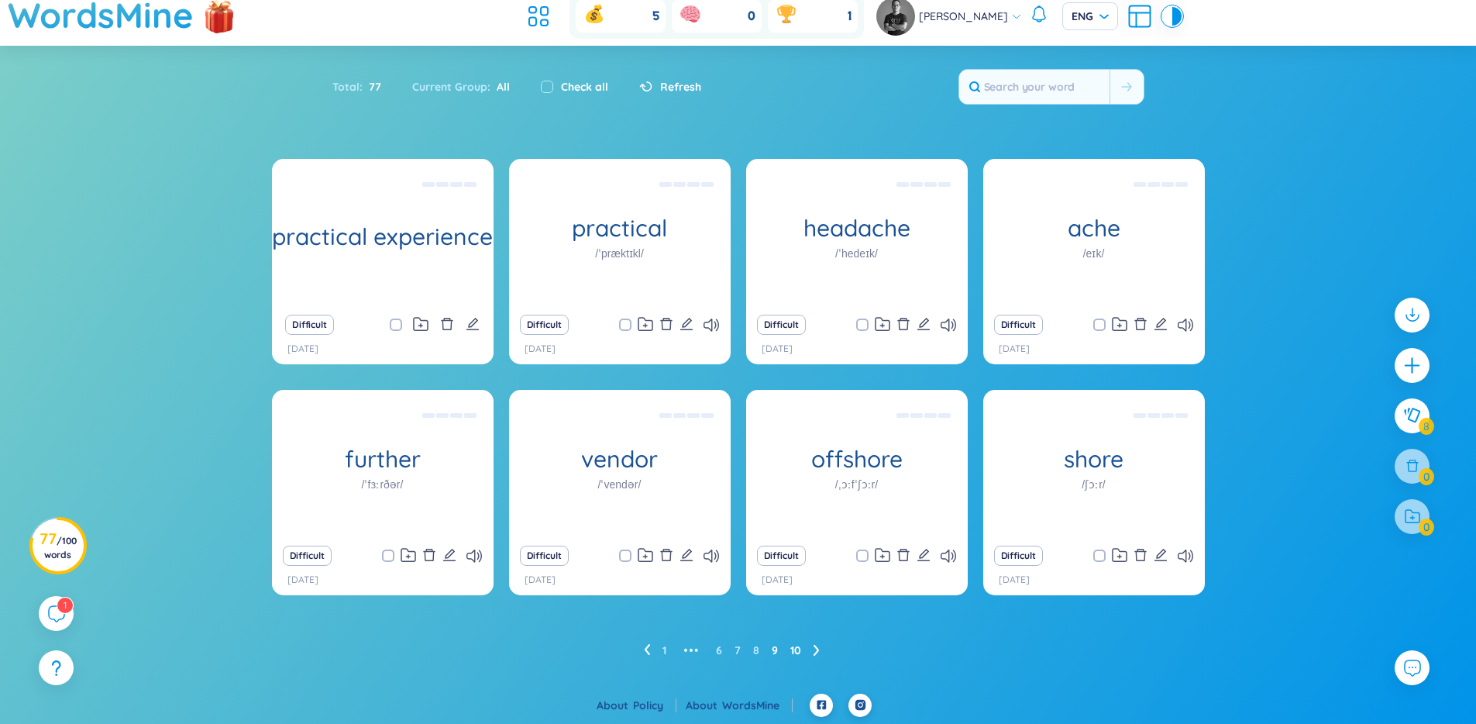
click at [798, 652] on link "10" at bounding box center [795, 649] width 11 height 23
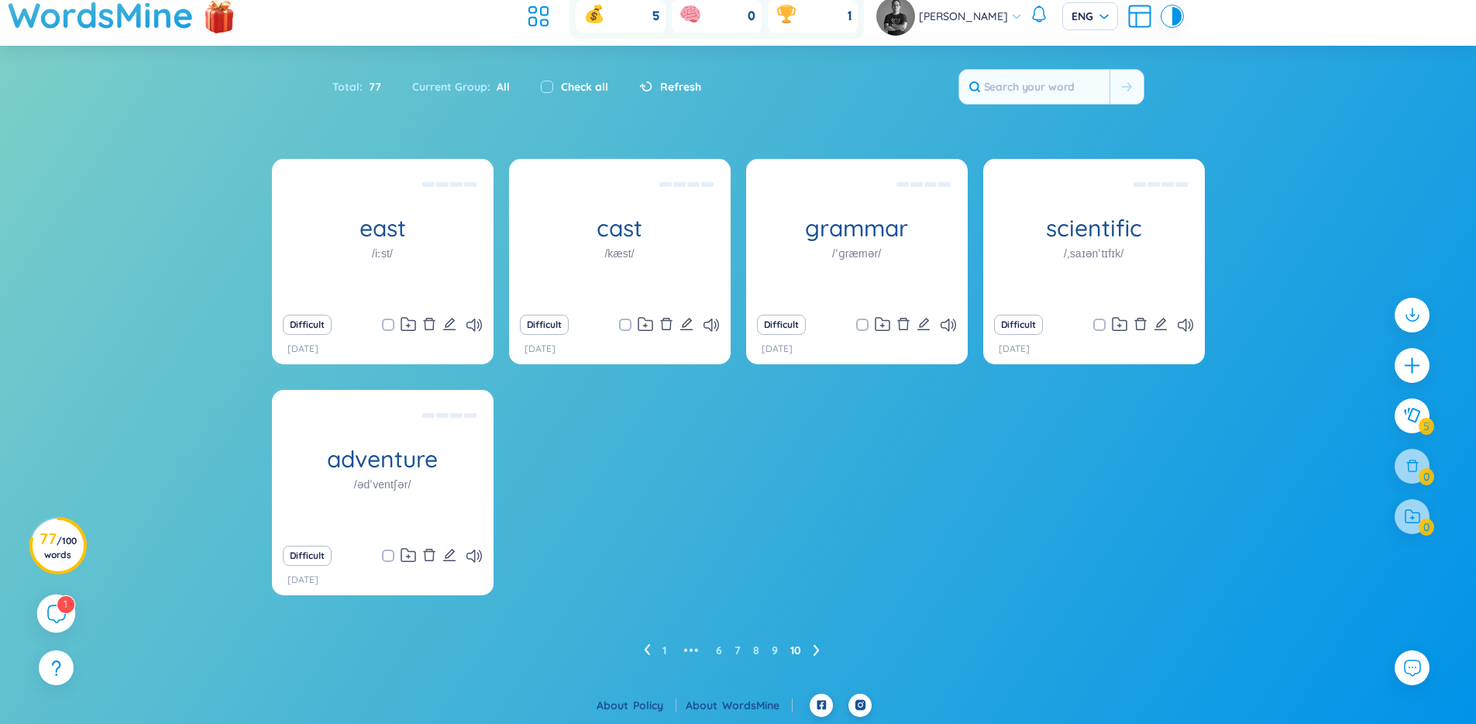
click at [56, 614] on icon at bounding box center [55, 613] width 19 height 19
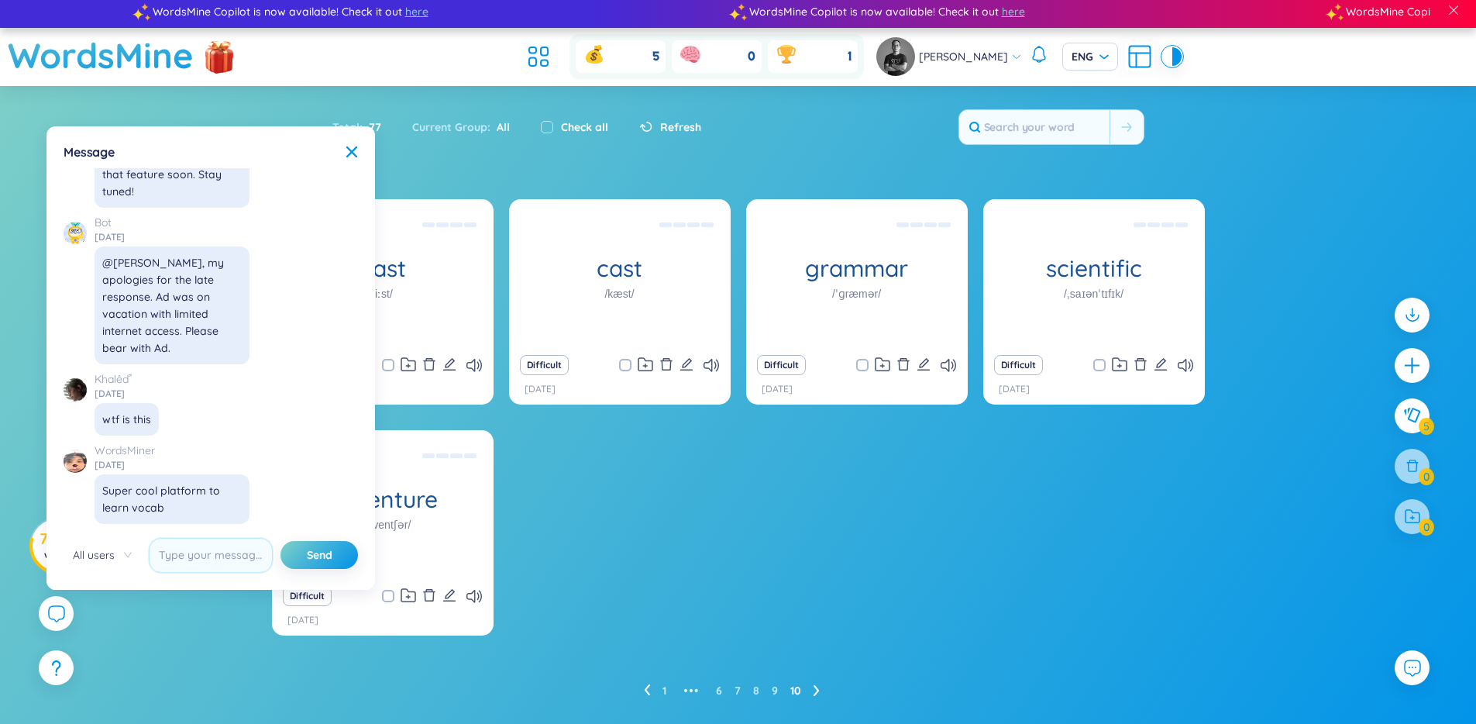
scroll to position [0, 0]
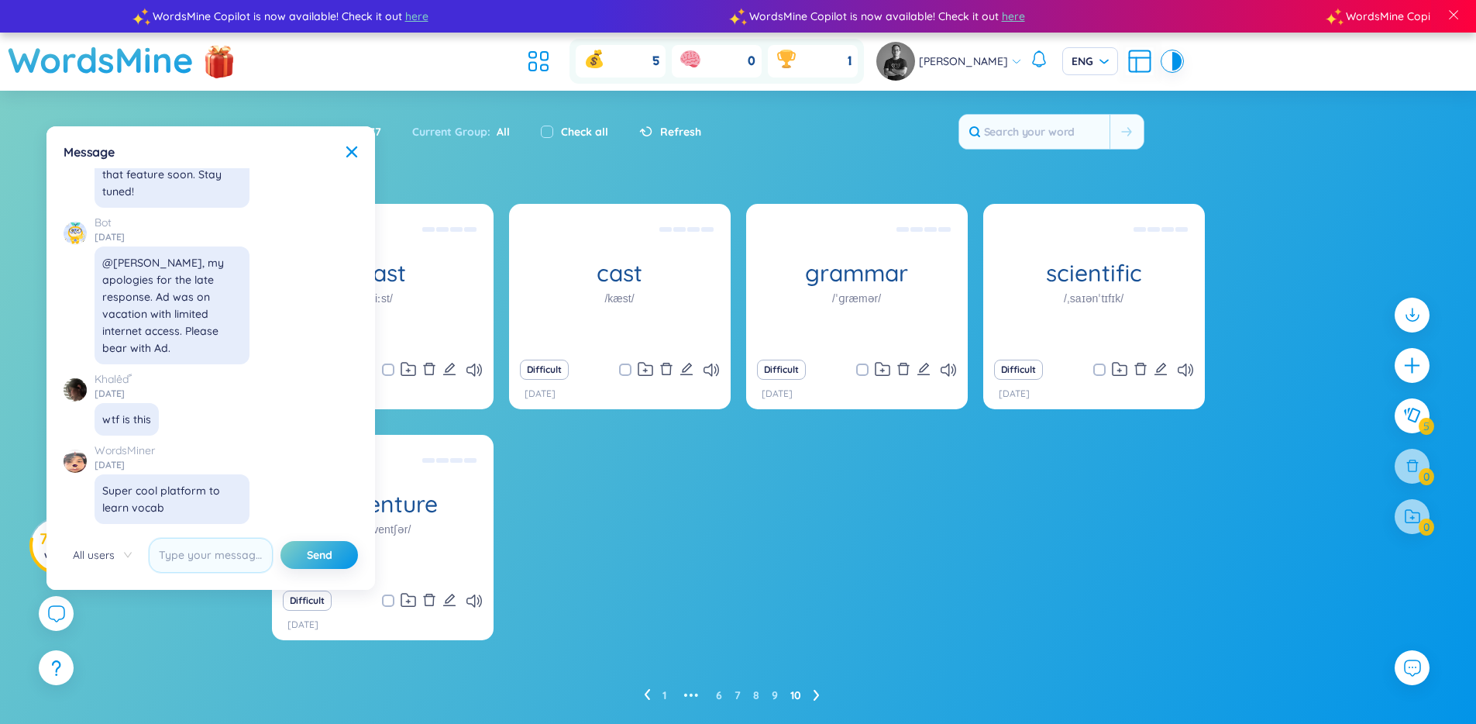
click at [911, 536] on div "east /iːst/ hướng đông, phía đông Difficult [DATE] cast /kæst/ quăng, ném, tự l…" at bounding box center [738, 432] width 933 height 456
